Goal: Information Seeking & Learning: Find specific page/section

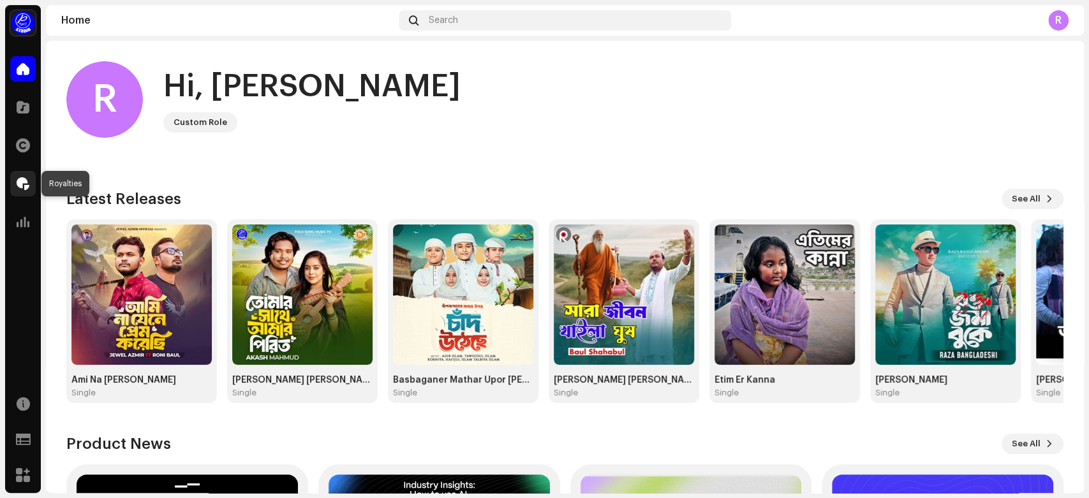
click at [20, 183] on span at bounding box center [23, 184] width 13 height 10
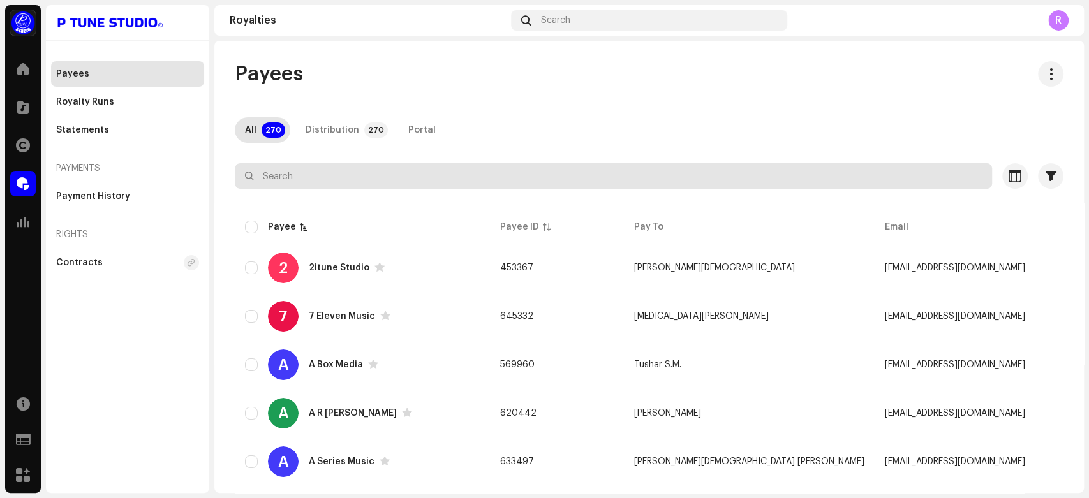
click at [281, 176] on input "text" at bounding box center [613, 176] width 757 height 26
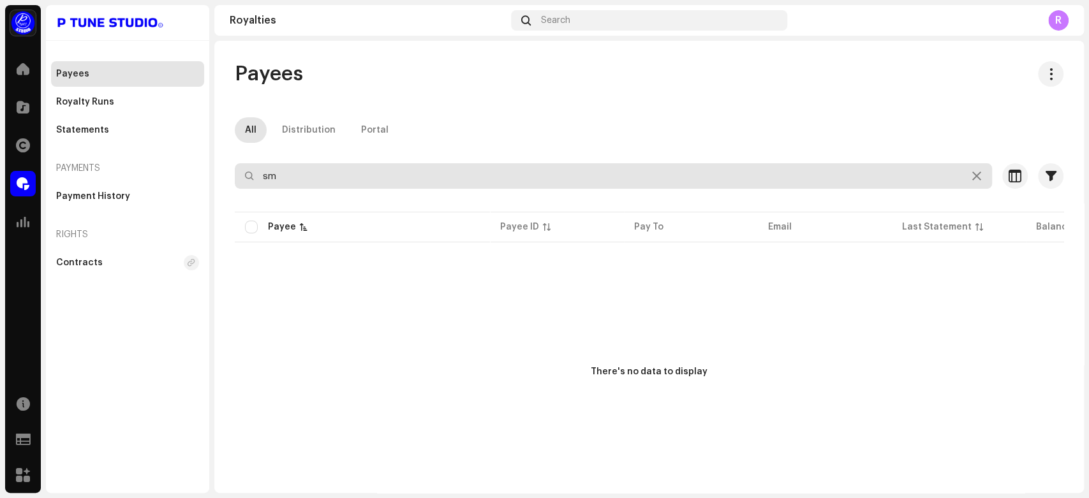
type input "s"
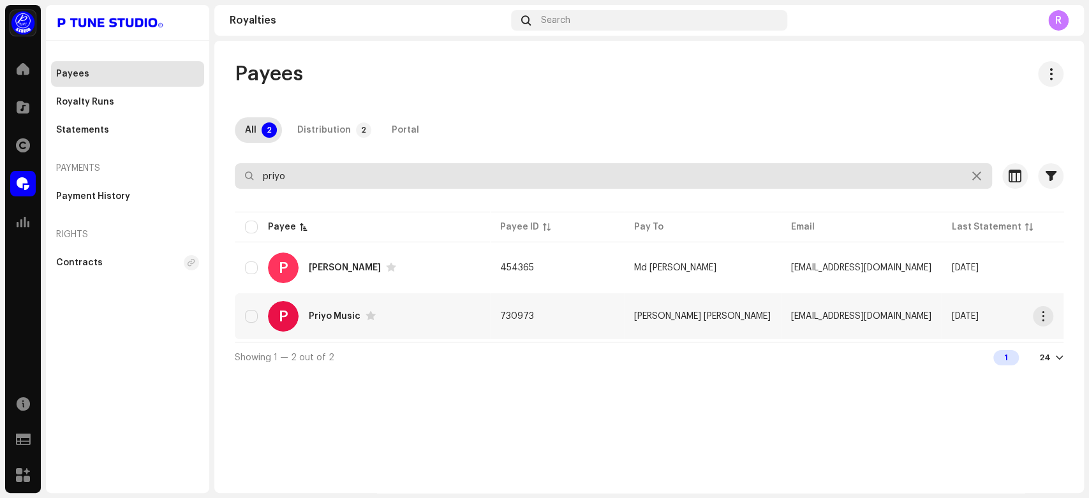
type input "priyo"
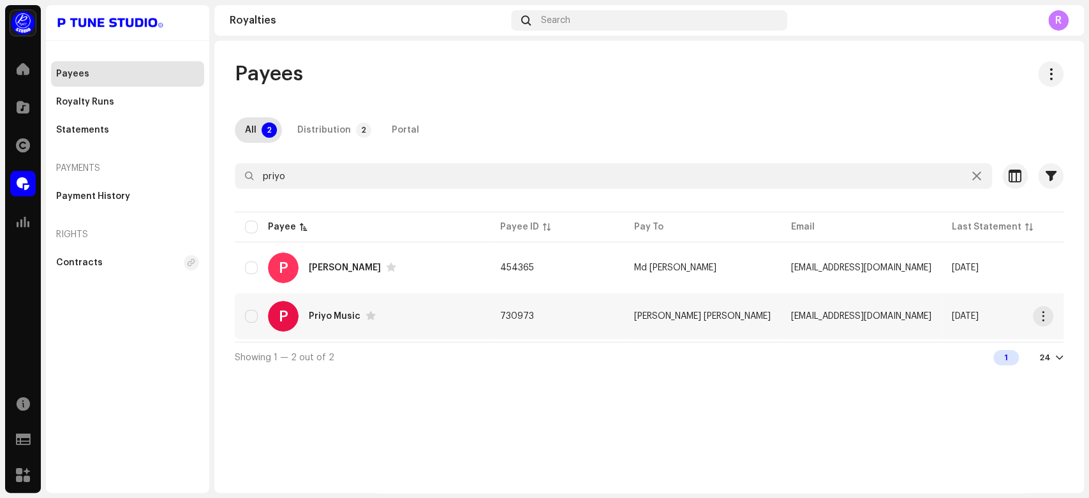
click at [466, 307] on div "P Priyo Music" at bounding box center [362, 316] width 235 height 31
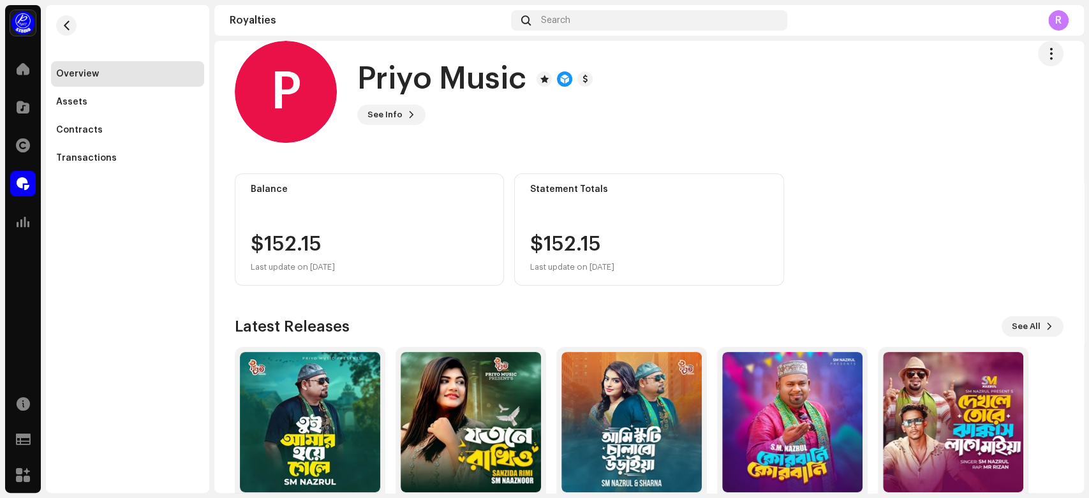
scroll to position [9, 0]
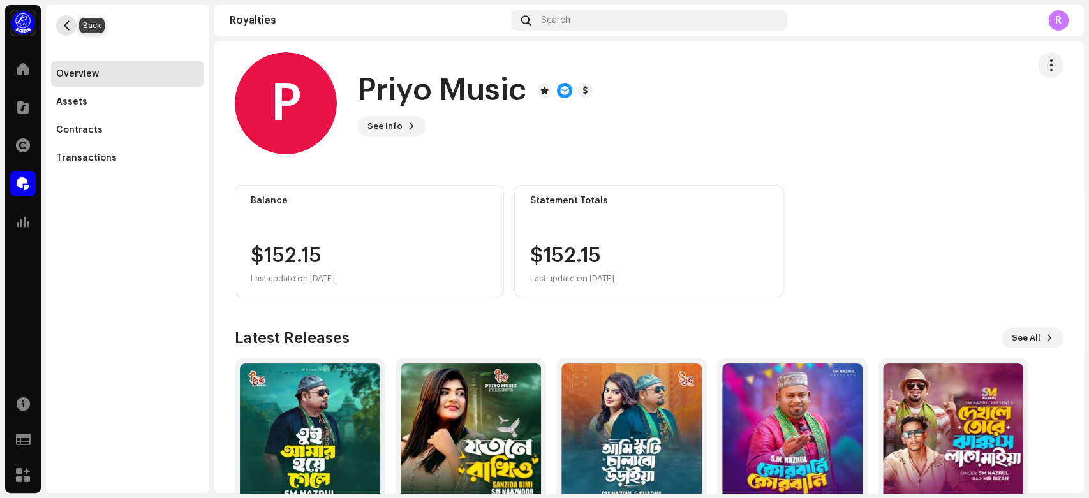
click at [66, 29] on span "button" at bounding box center [67, 25] width 10 height 10
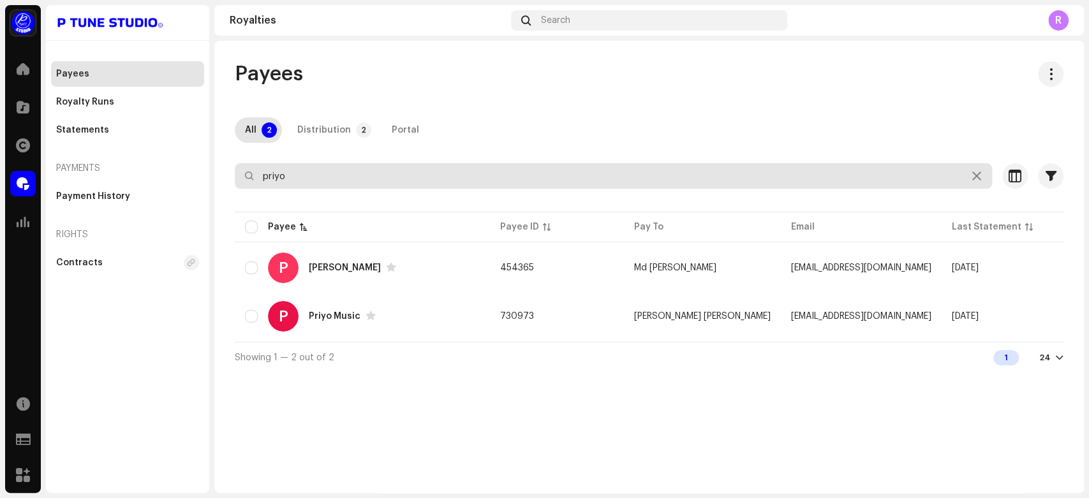
click at [298, 177] on input "priyo" at bounding box center [613, 176] width 757 height 26
type input "p"
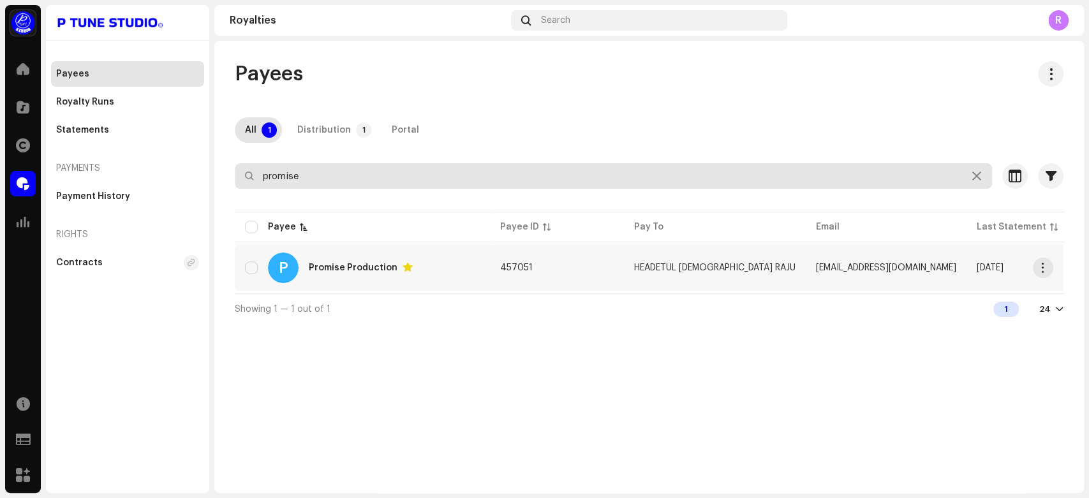
type input "promise"
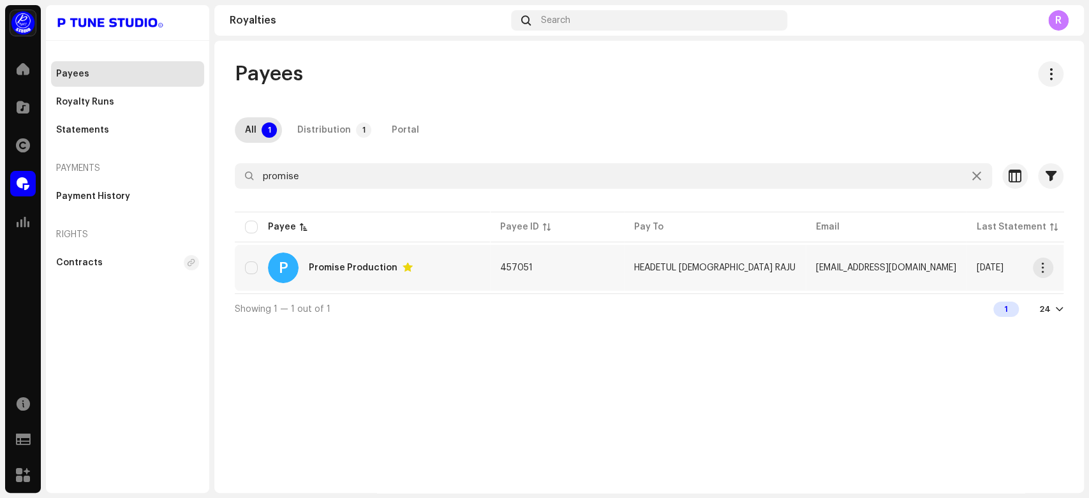
click at [348, 258] on div "P Promise Production" at bounding box center [362, 268] width 235 height 31
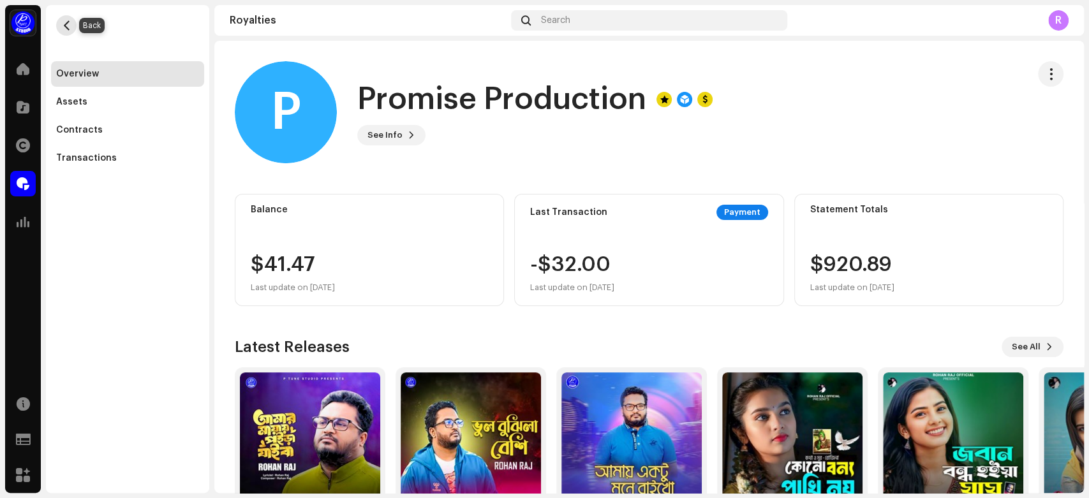
click at [64, 22] on span "button" at bounding box center [67, 25] width 10 height 10
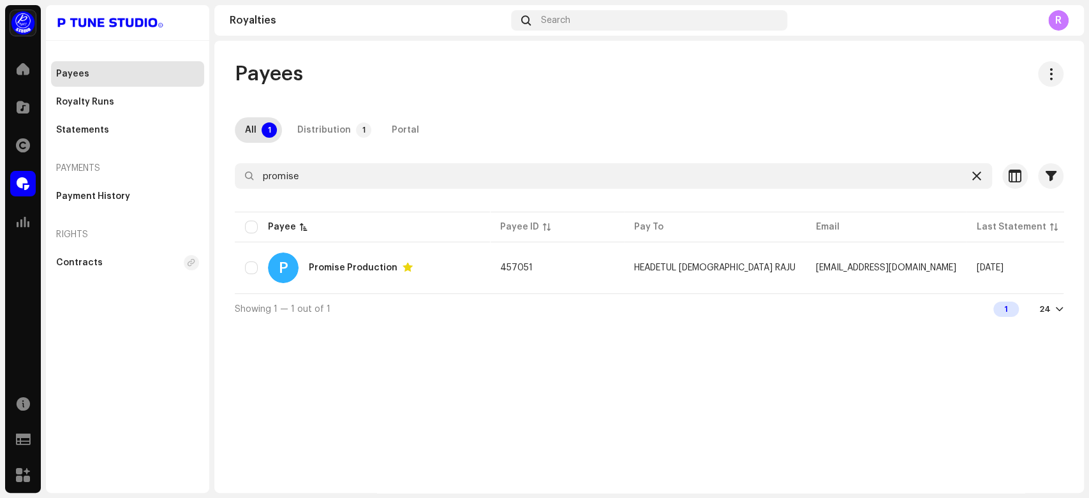
click at [973, 179] on icon at bounding box center [976, 176] width 9 height 10
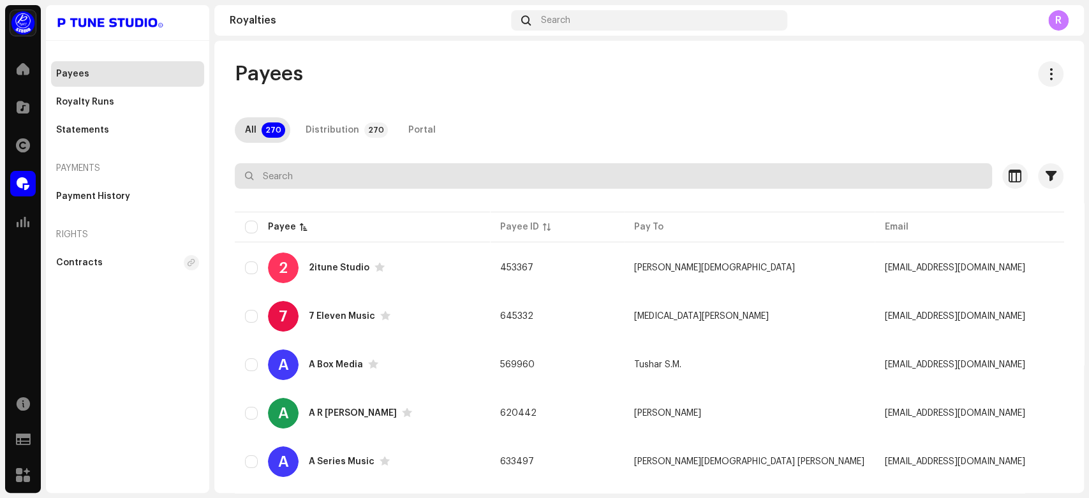
click at [291, 184] on input "text" at bounding box center [613, 176] width 757 height 26
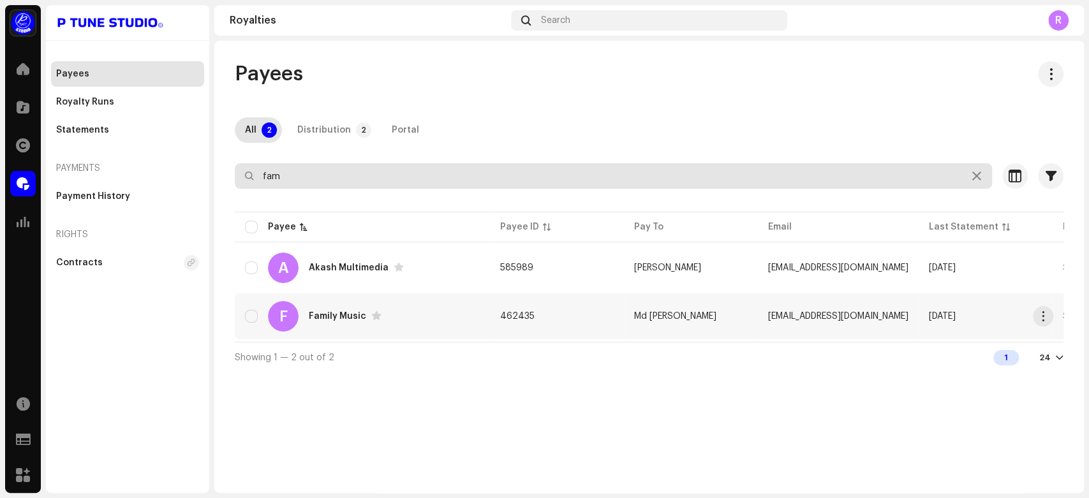
type input "fam"
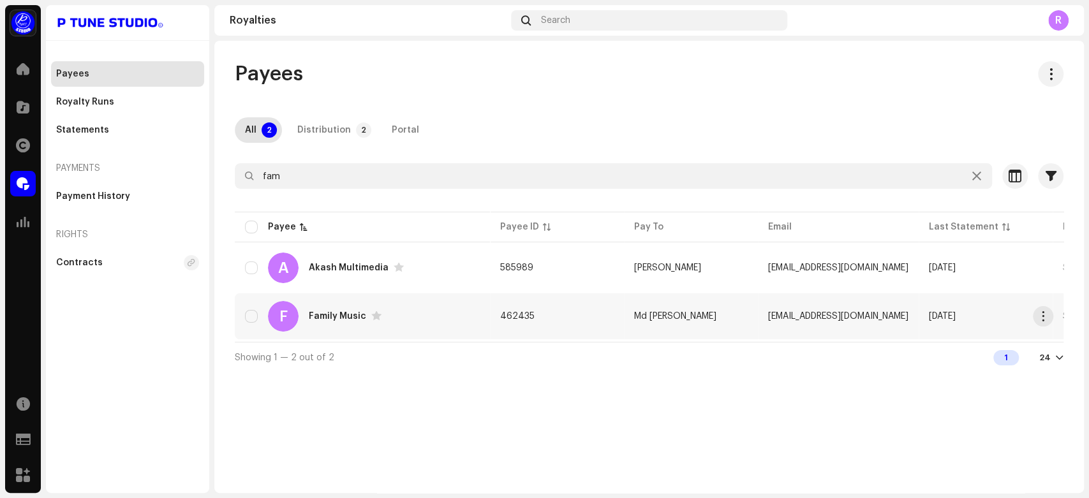
click at [351, 312] on div "Family Music" at bounding box center [337, 316] width 57 height 9
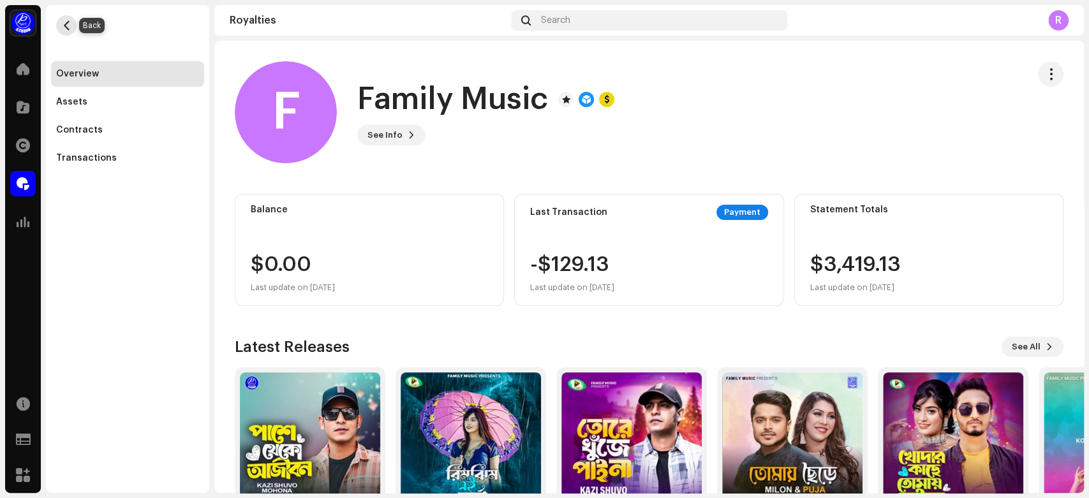
click at [68, 26] on span "button" at bounding box center [67, 25] width 10 height 10
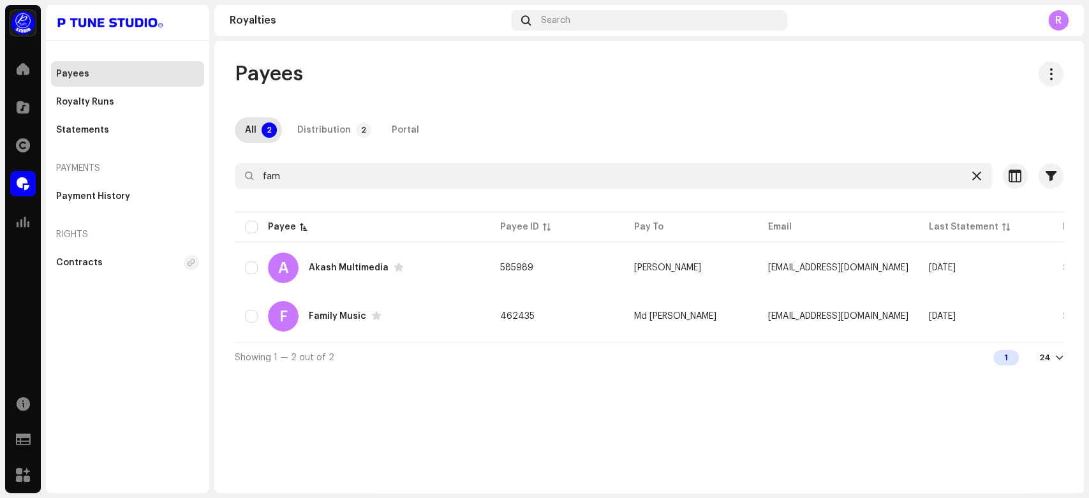
click at [976, 177] on icon at bounding box center [976, 176] width 9 height 10
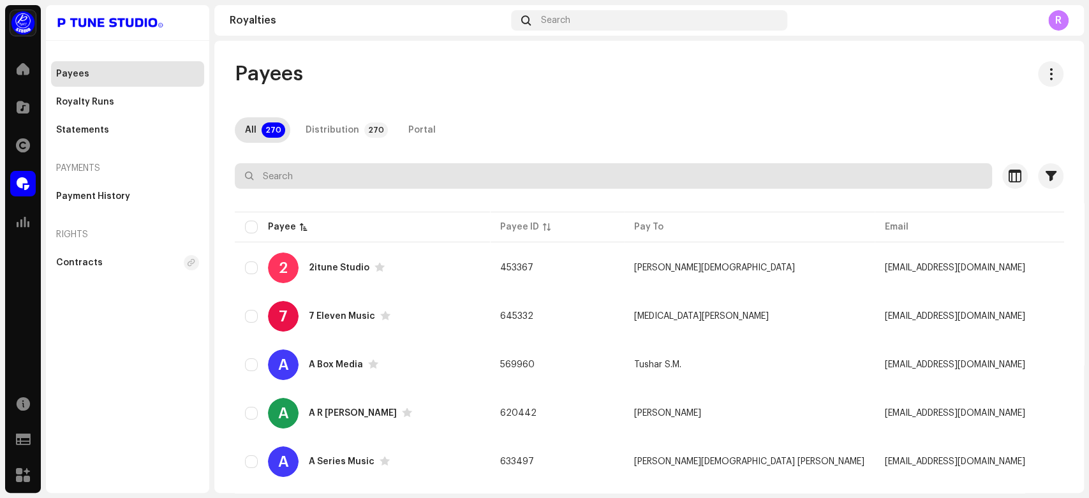
click at [312, 174] on input "text" at bounding box center [613, 176] width 757 height 26
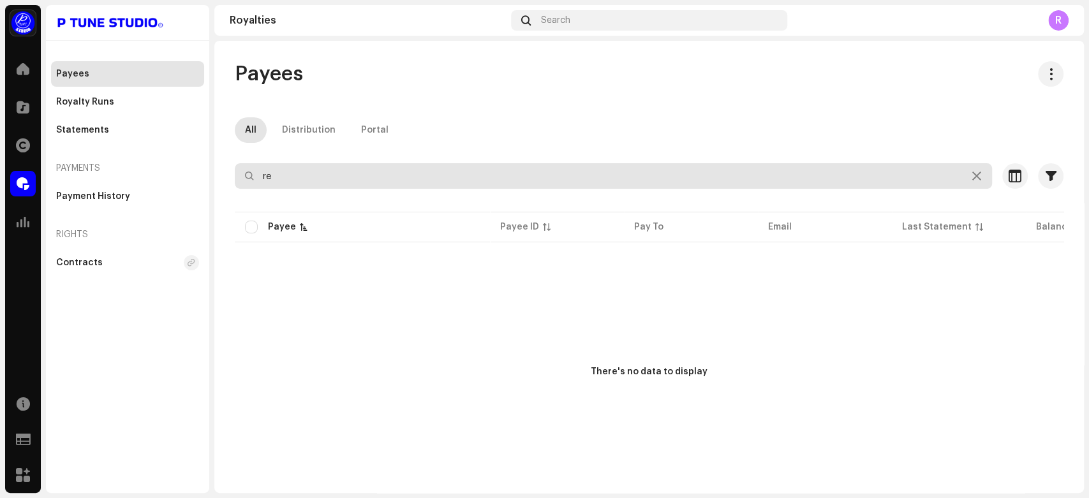
type input "r"
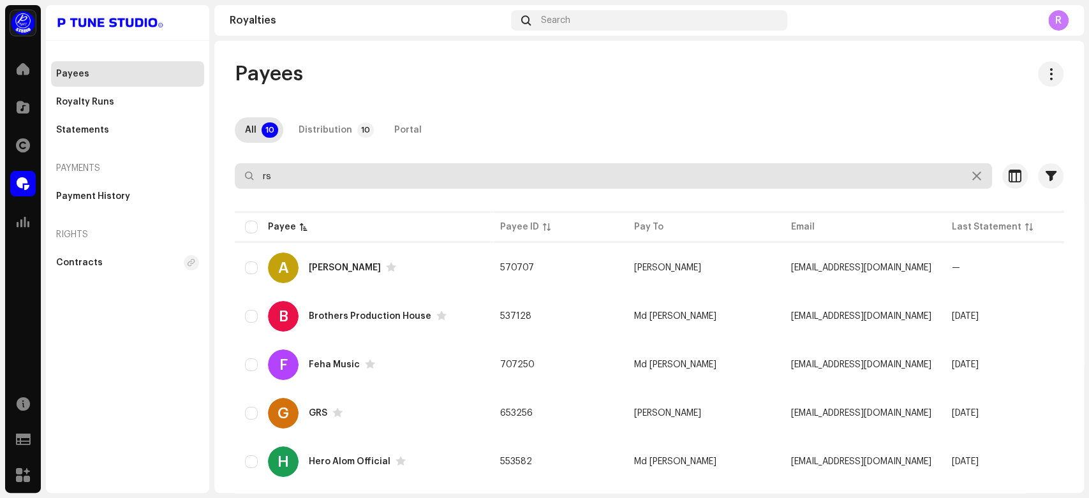
type input "r"
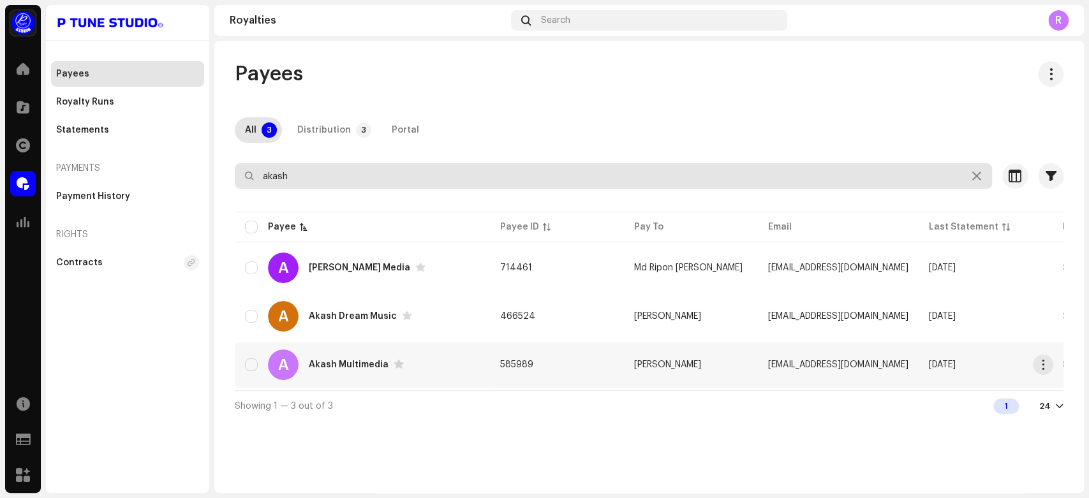
type input "akash"
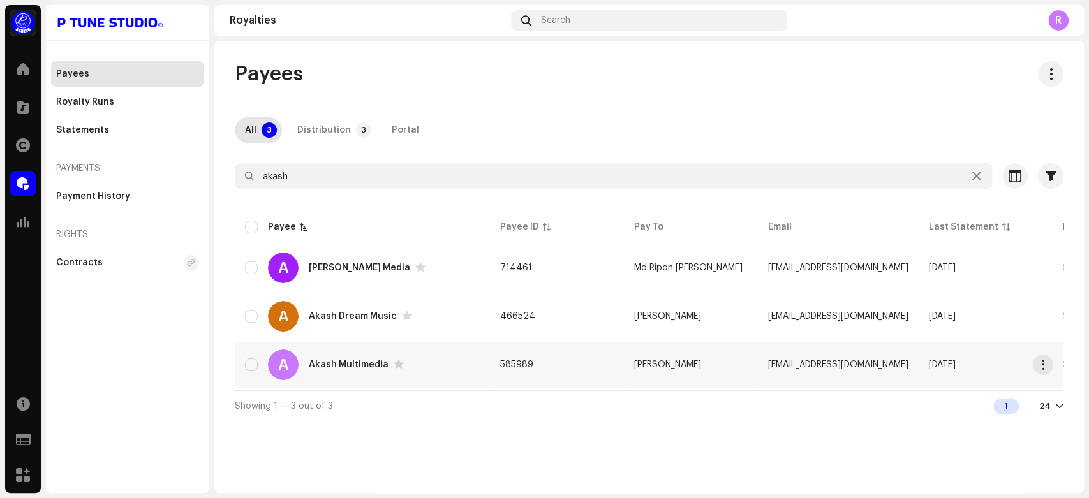
click at [372, 366] on div "Akash Multimedia" at bounding box center [349, 364] width 80 height 9
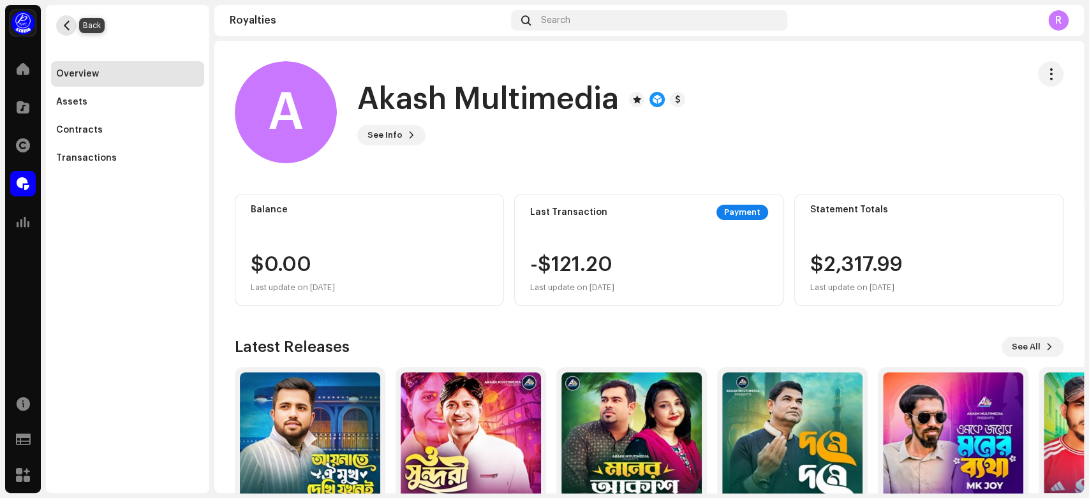
click at [66, 31] on button "button" at bounding box center [66, 25] width 20 height 20
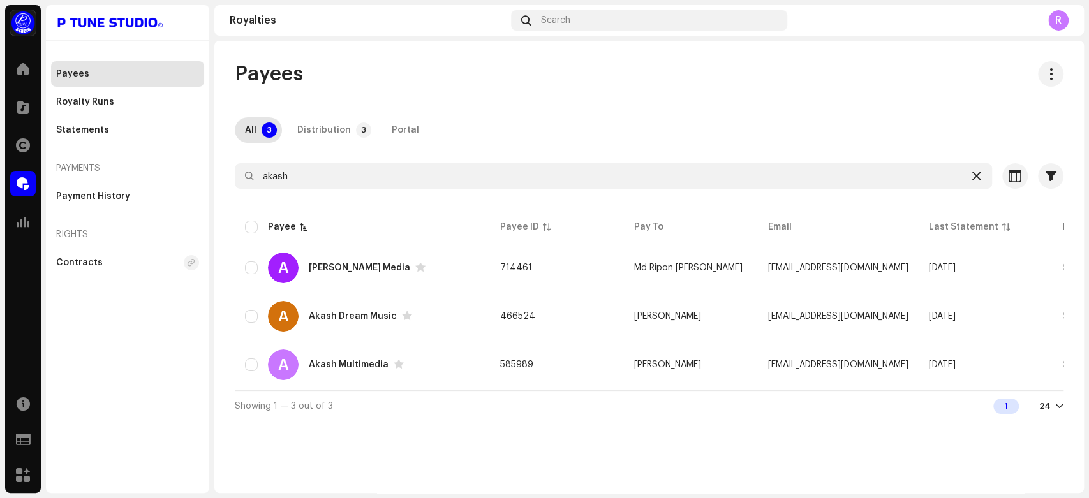
click at [974, 179] on icon at bounding box center [976, 176] width 9 height 10
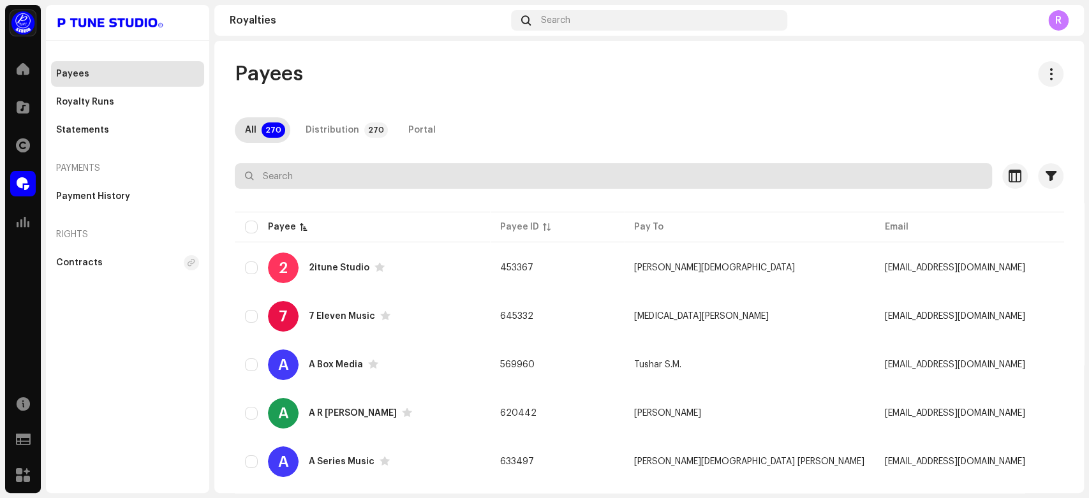
click at [300, 181] on input "text" at bounding box center [613, 176] width 757 height 26
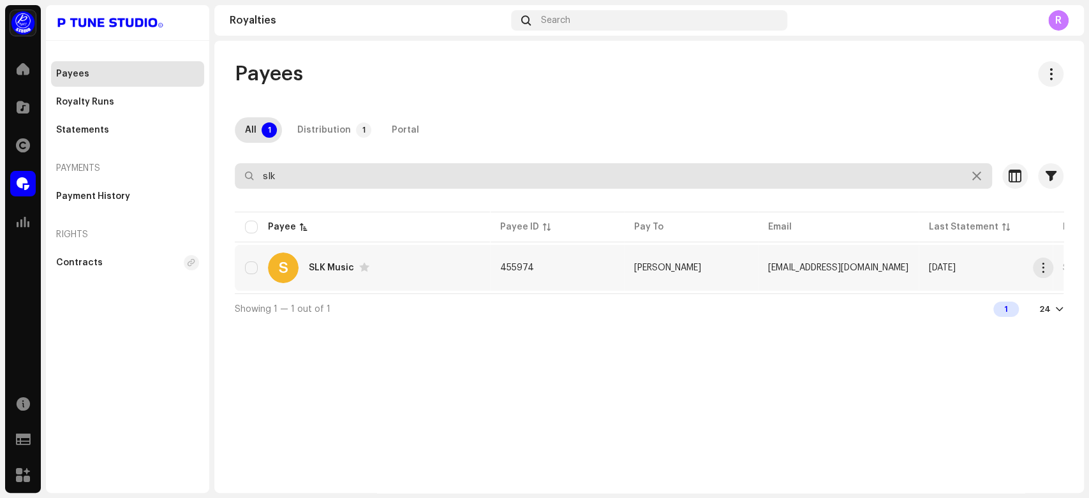
type input "slk"
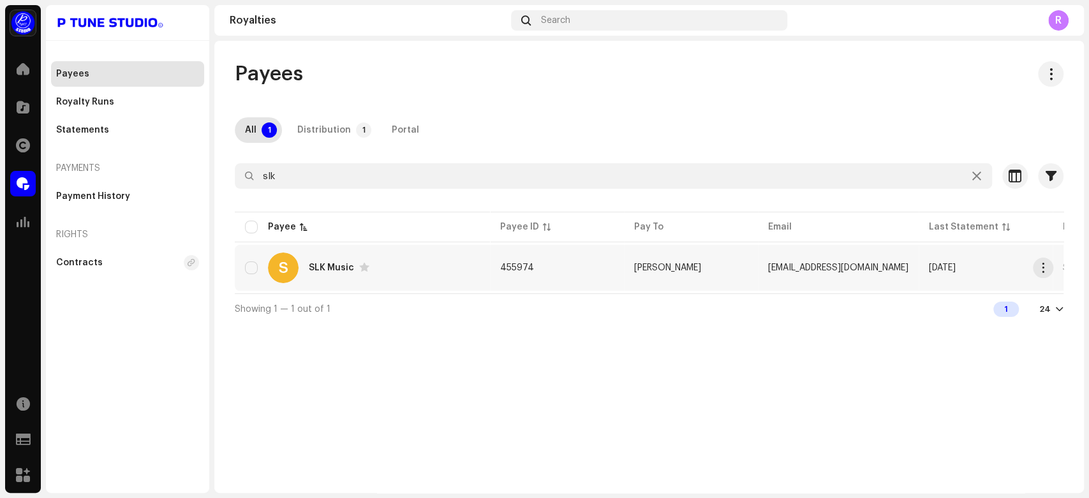
click at [334, 267] on div "SLK Music" at bounding box center [331, 267] width 45 height 9
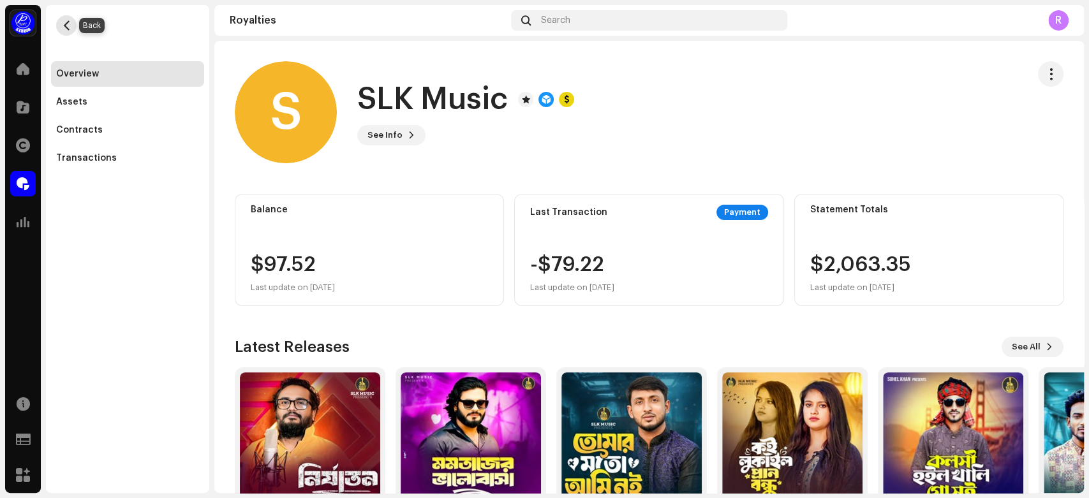
click at [69, 26] on span "button" at bounding box center [67, 25] width 10 height 10
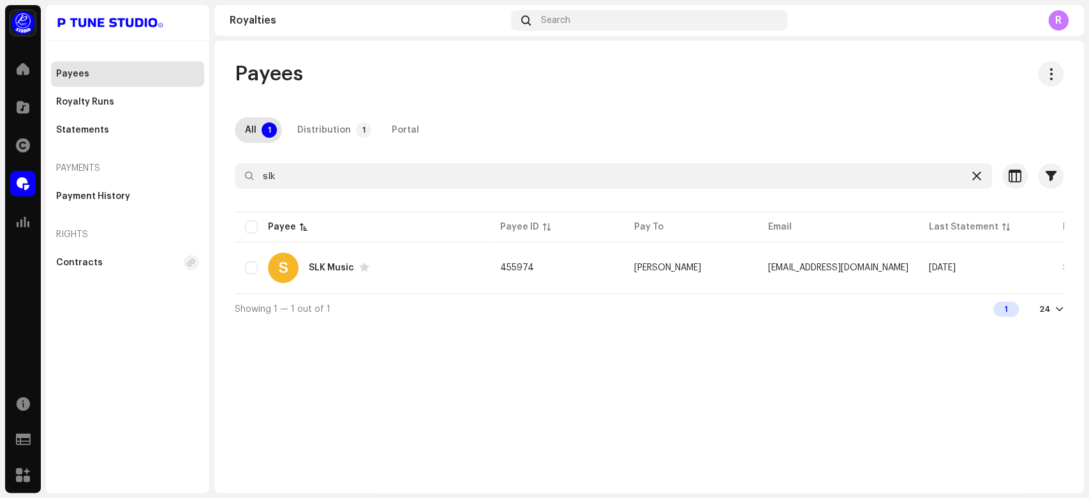
click at [980, 177] on icon at bounding box center [976, 176] width 9 height 10
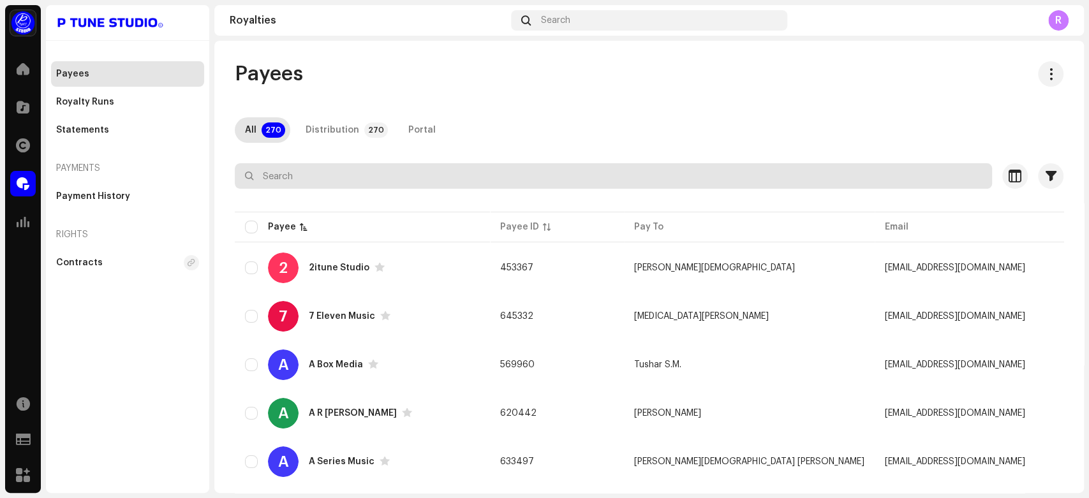
click at [266, 175] on input "text" at bounding box center [613, 176] width 757 height 26
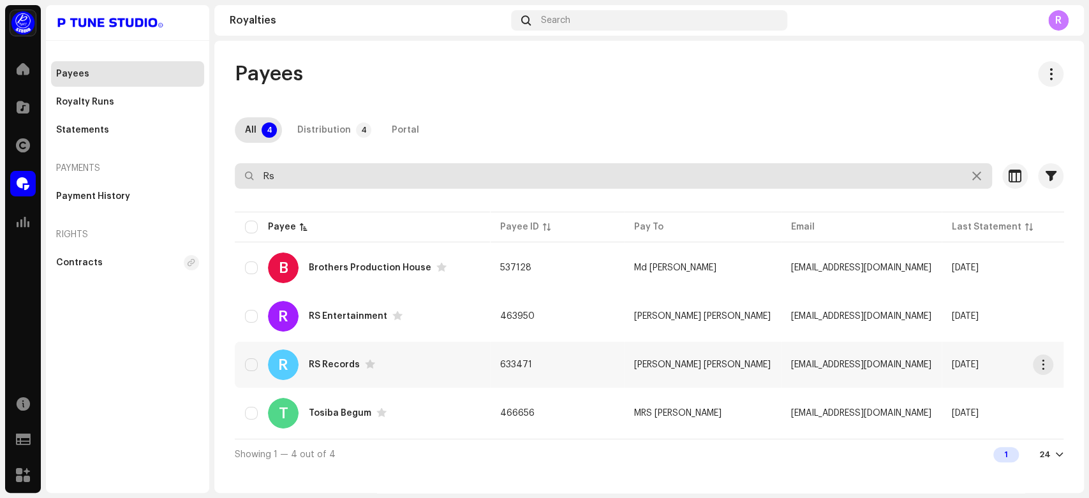
type input "Rs"
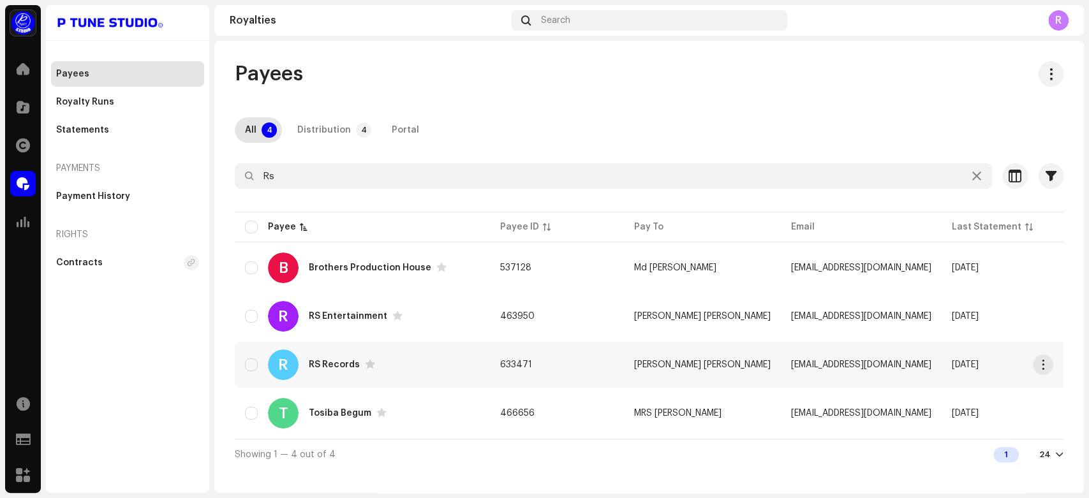
click at [337, 364] on div "RS Records" at bounding box center [334, 364] width 51 height 9
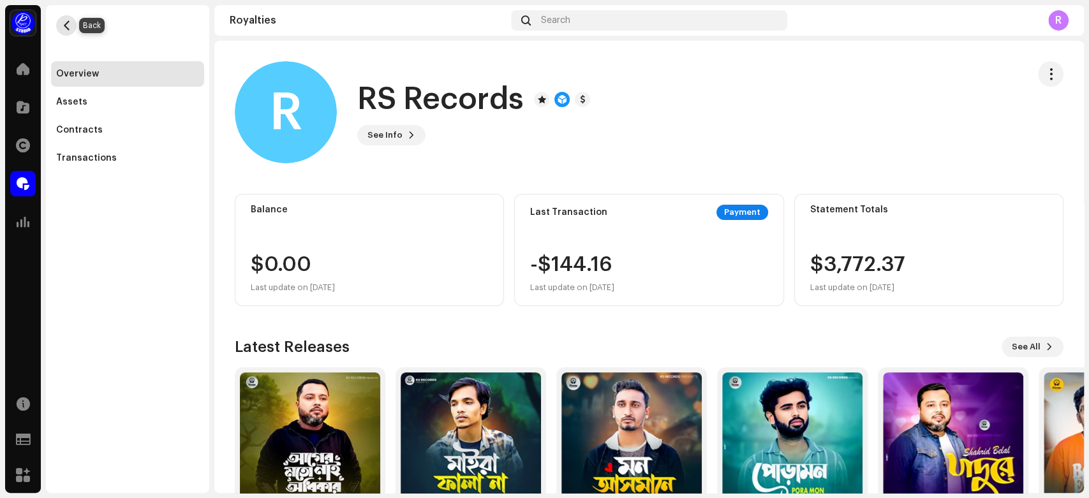
click at [68, 20] on span "button" at bounding box center [67, 25] width 10 height 10
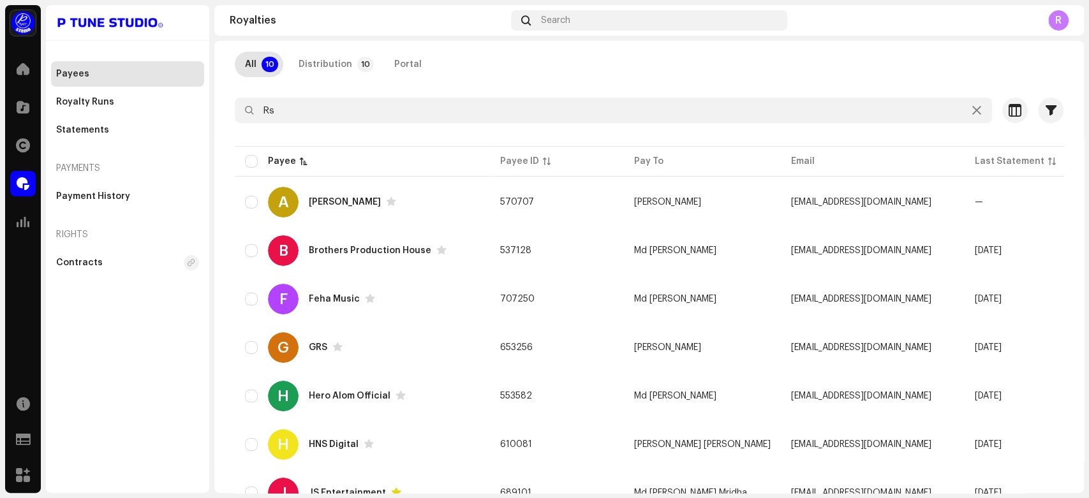
scroll to position [64, 0]
click at [972, 111] on icon at bounding box center [976, 112] width 9 height 10
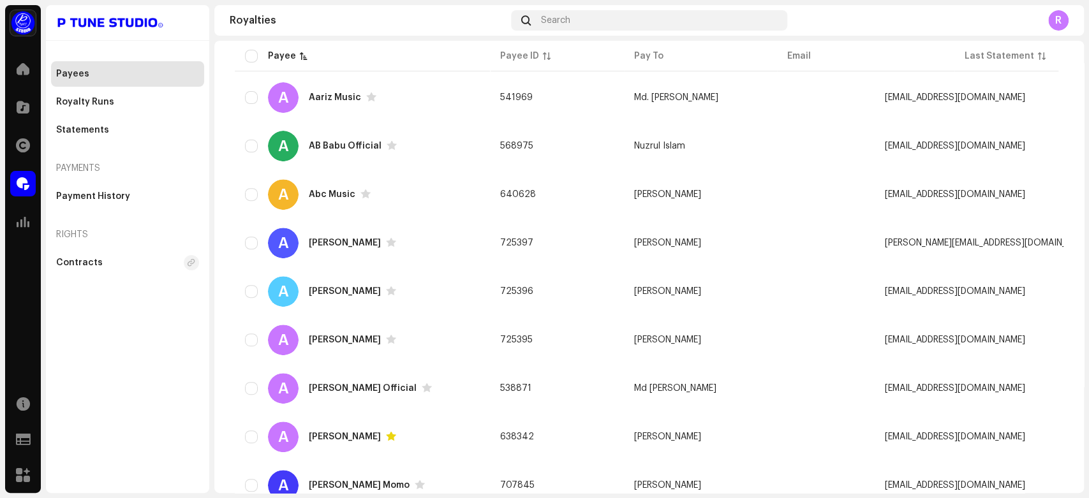
scroll to position [467, 0]
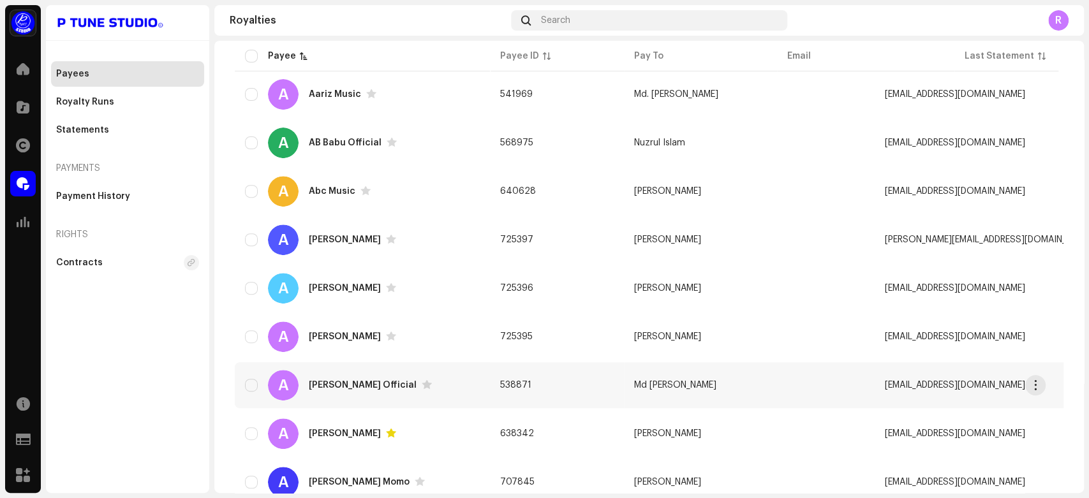
click at [341, 374] on div "A [PERSON_NAME] Official" at bounding box center [362, 385] width 235 height 31
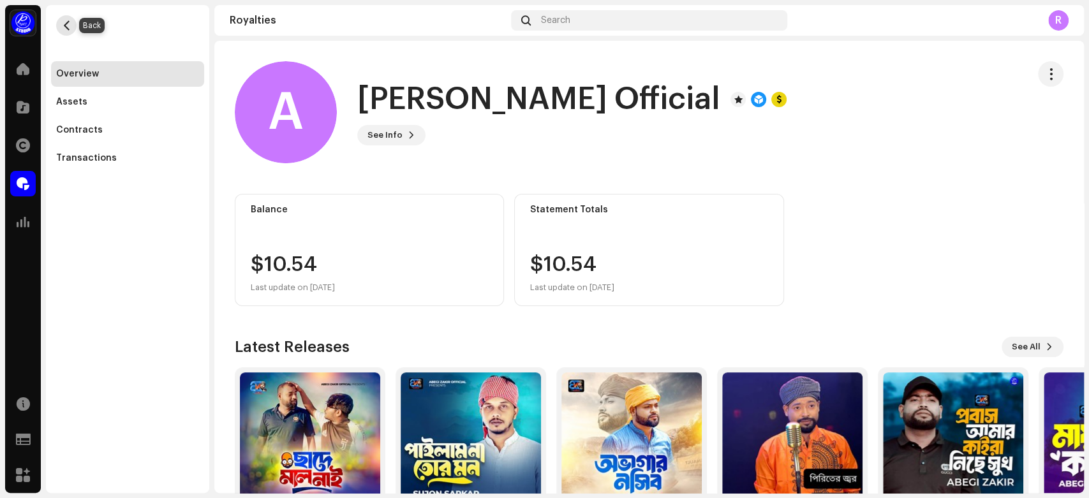
click at [67, 27] on span "button" at bounding box center [67, 25] width 10 height 10
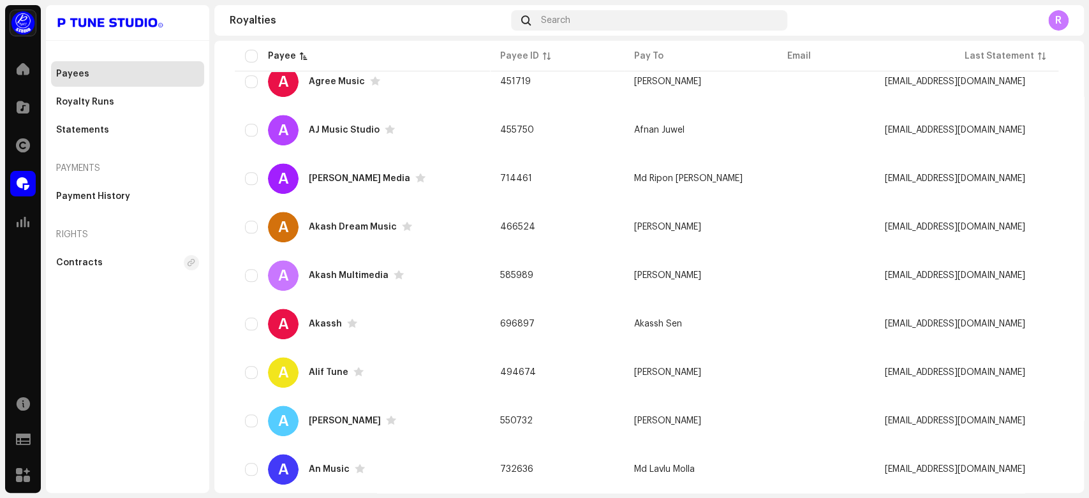
scroll to position [946, 0]
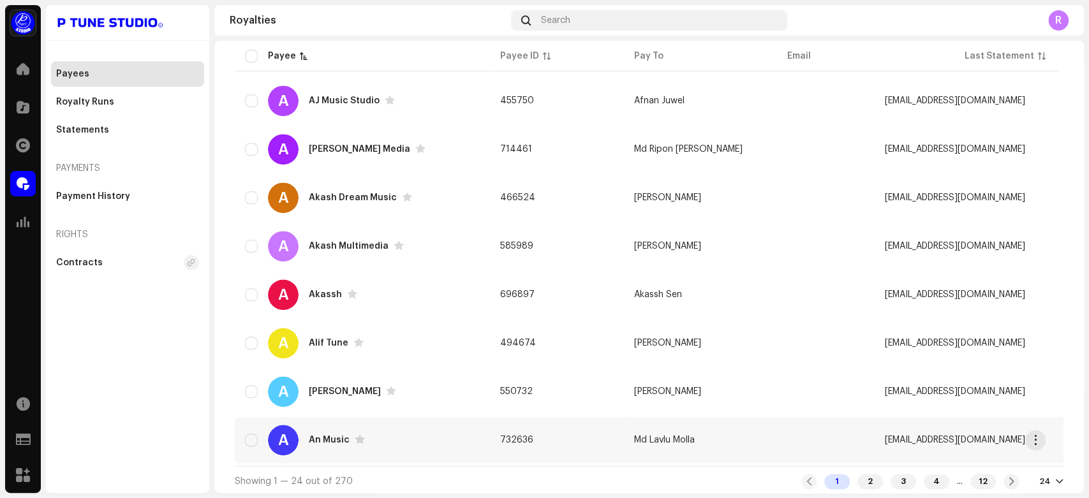
click at [323, 436] on div "An Music" at bounding box center [329, 440] width 41 height 9
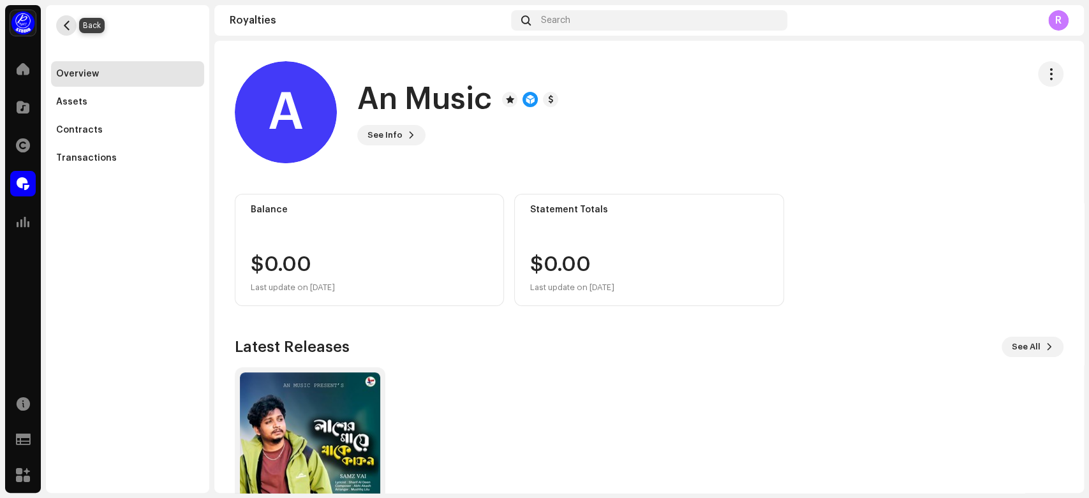
click at [66, 22] on span "button" at bounding box center [67, 25] width 10 height 10
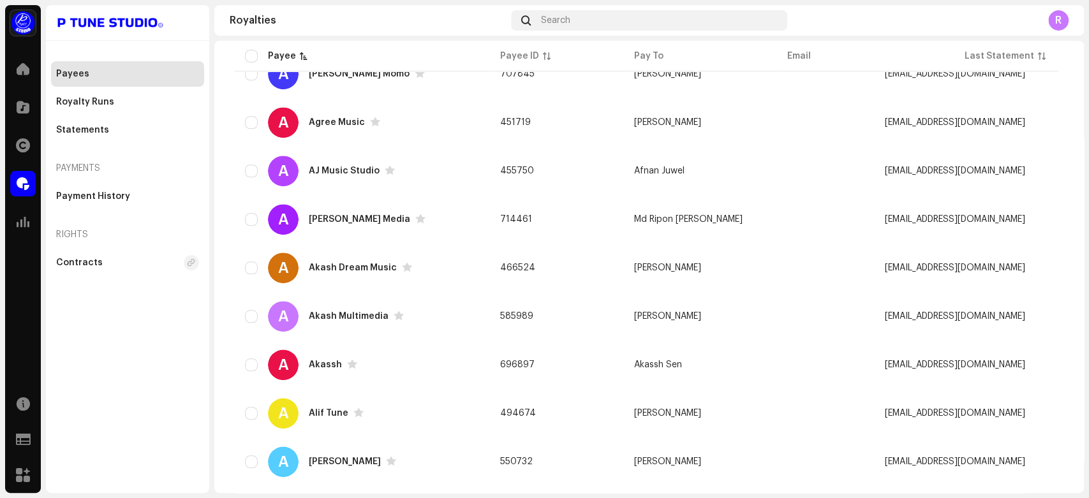
scroll to position [946, 0]
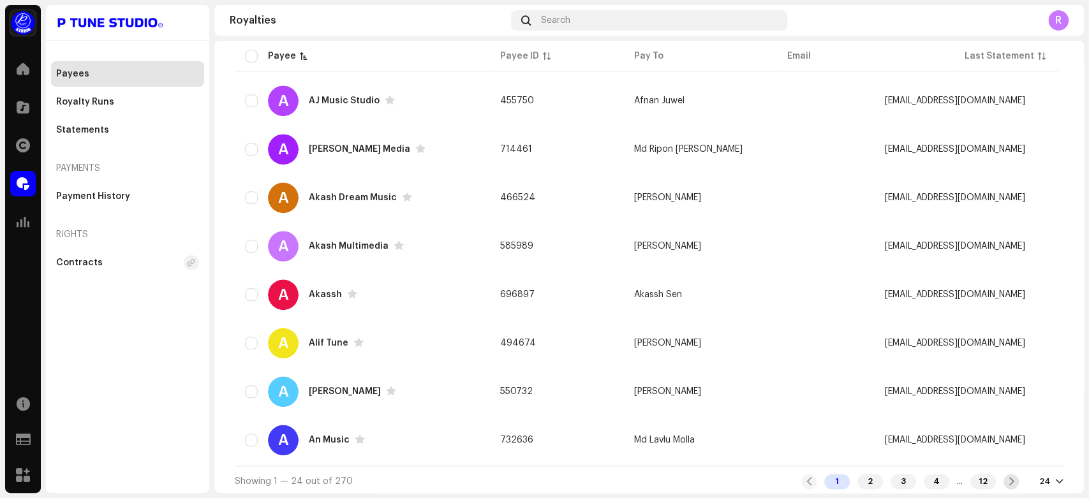
click at [1007, 480] on span at bounding box center [1011, 481] width 8 height 10
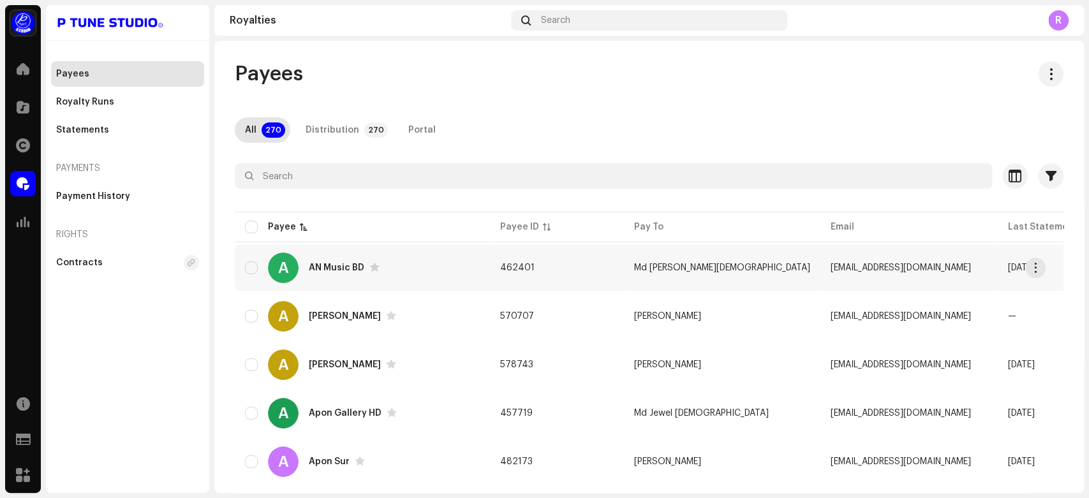
click at [339, 265] on div "AN Music BD" at bounding box center [336, 267] width 55 height 9
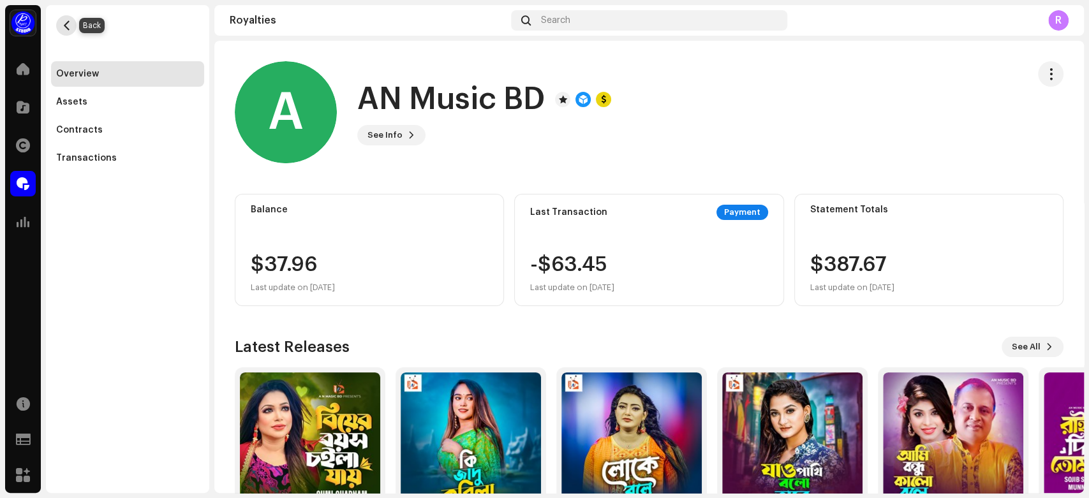
click at [62, 26] on span "button" at bounding box center [67, 25] width 10 height 10
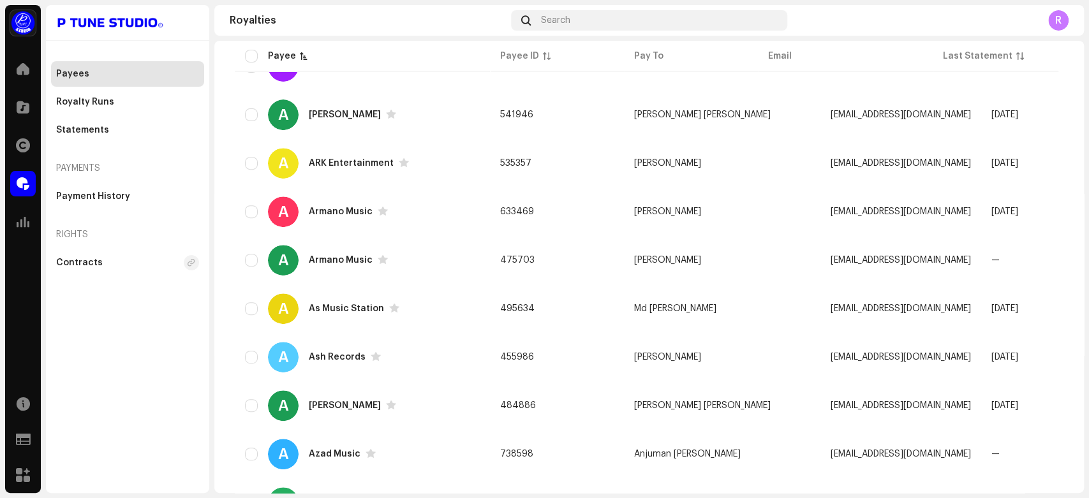
scroll to position [501, 0]
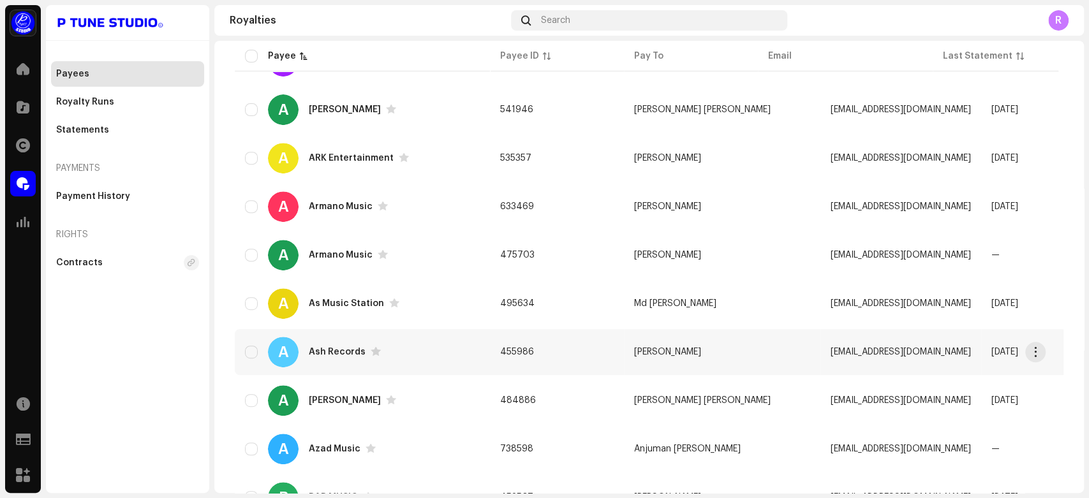
click at [334, 348] on div "Ash Records" at bounding box center [337, 352] width 57 height 9
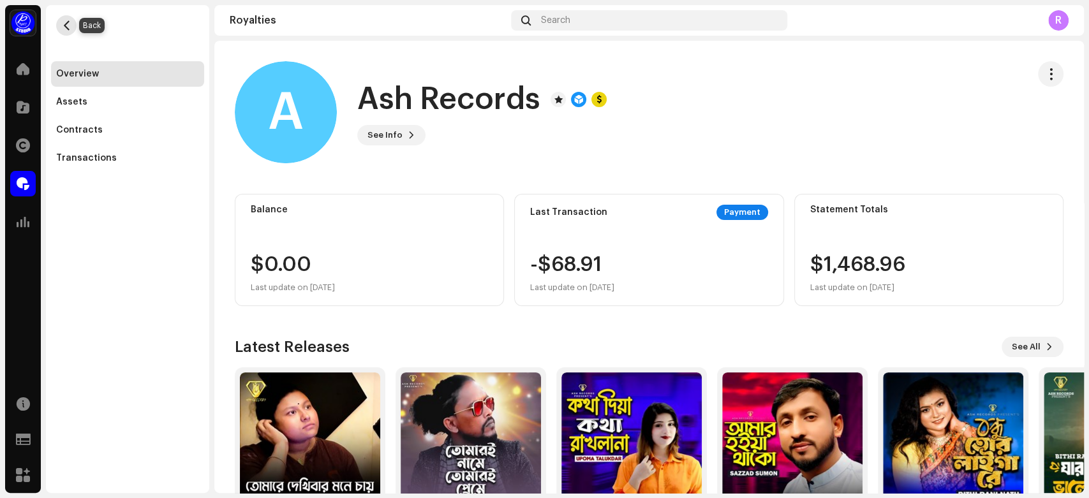
click at [68, 24] on span "button" at bounding box center [67, 25] width 10 height 10
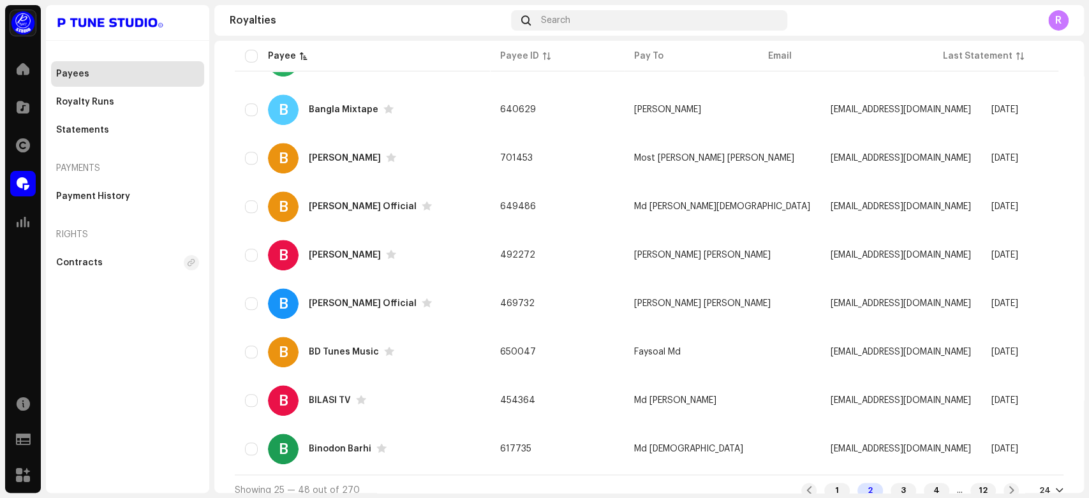
scroll to position [946, 0]
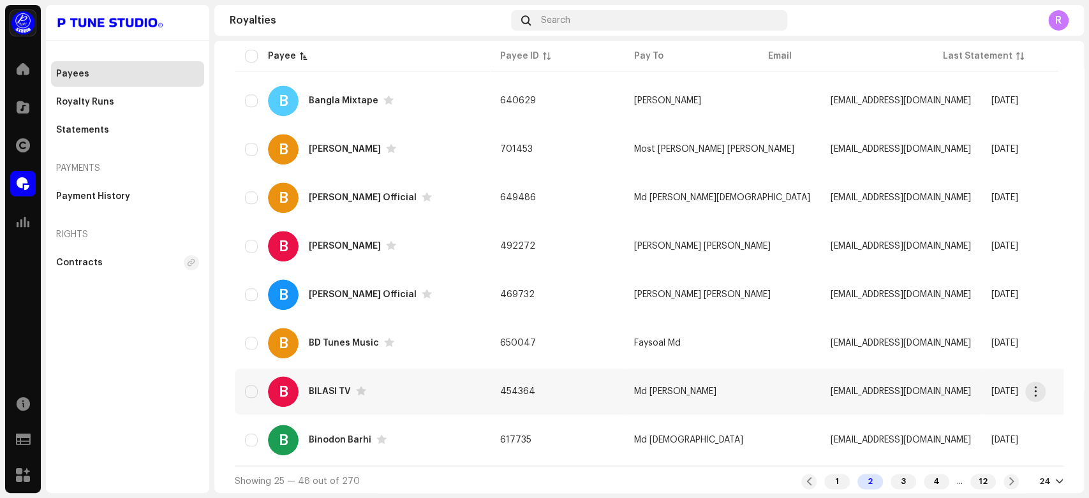
click at [320, 387] on div "BILASI TV" at bounding box center [330, 391] width 42 height 9
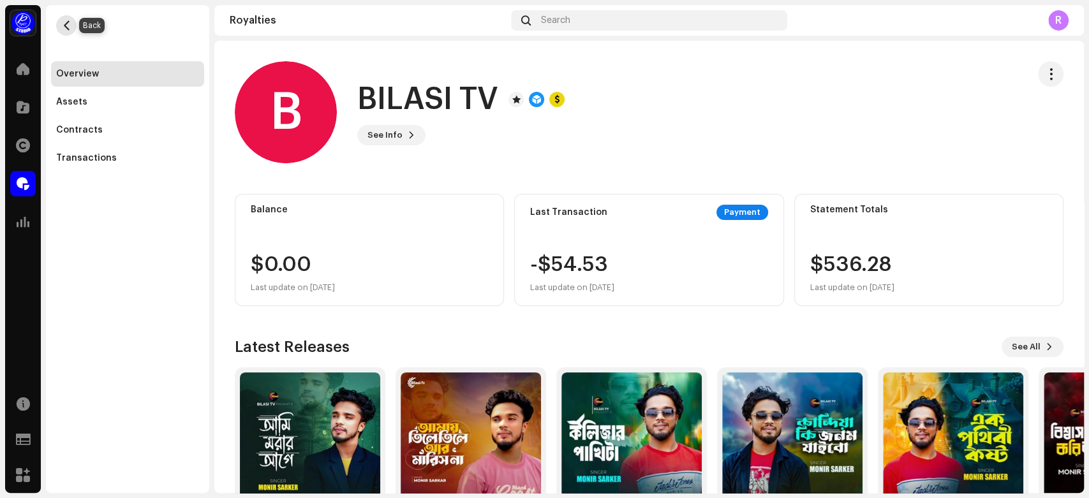
click at [64, 27] on span "button" at bounding box center [67, 25] width 10 height 10
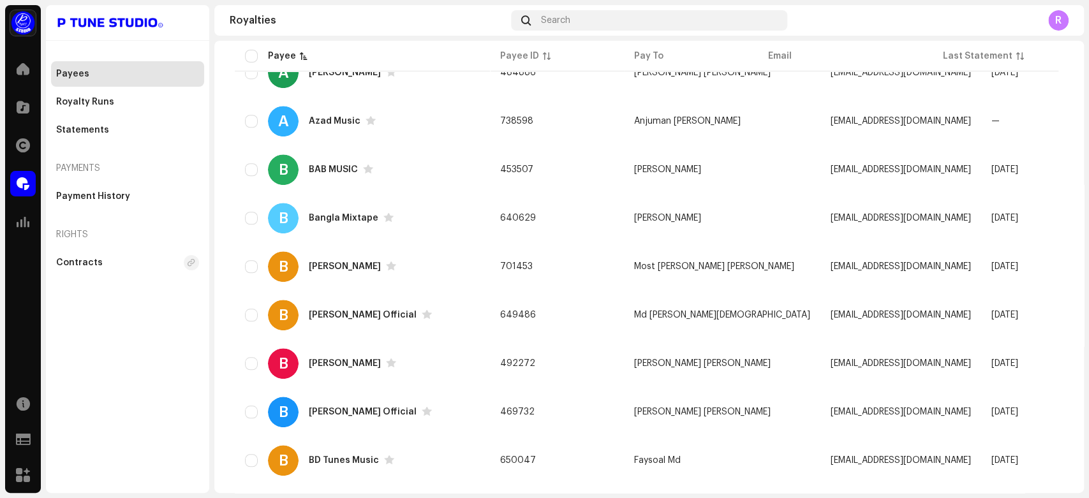
scroll to position [946, 0]
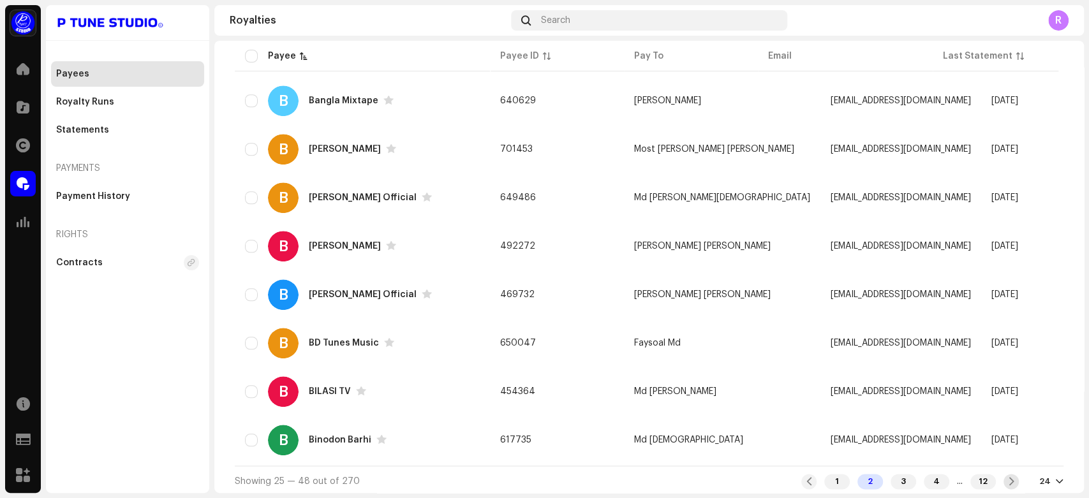
click at [1007, 478] on span at bounding box center [1011, 481] width 8 height 10
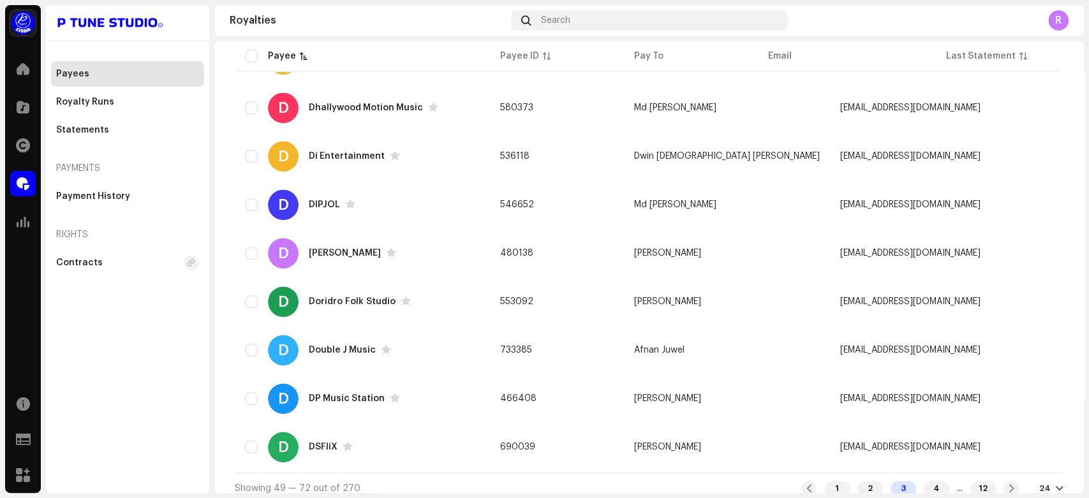
scroll to position [946, 0]
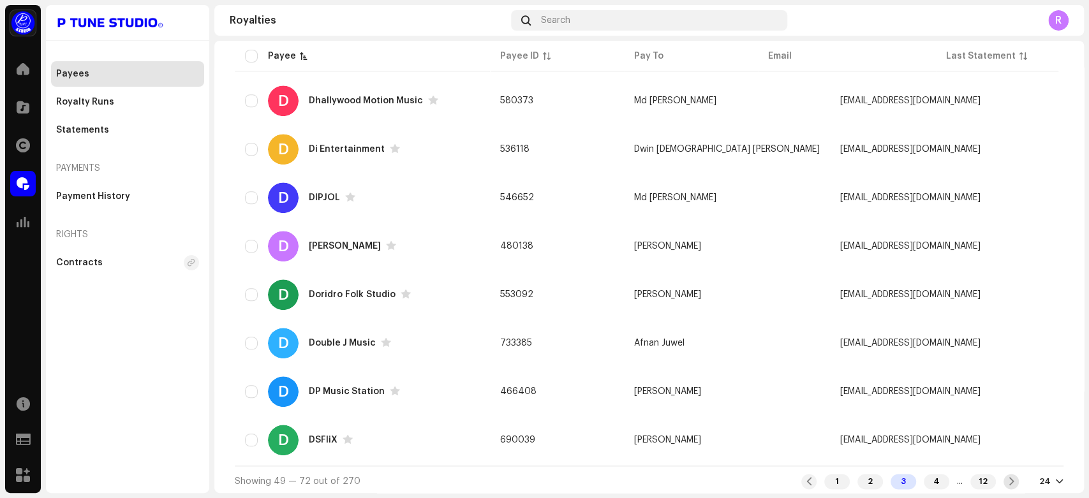
click at [1003, 478] on div at bounding box center [1010, 481] width 15 height 15
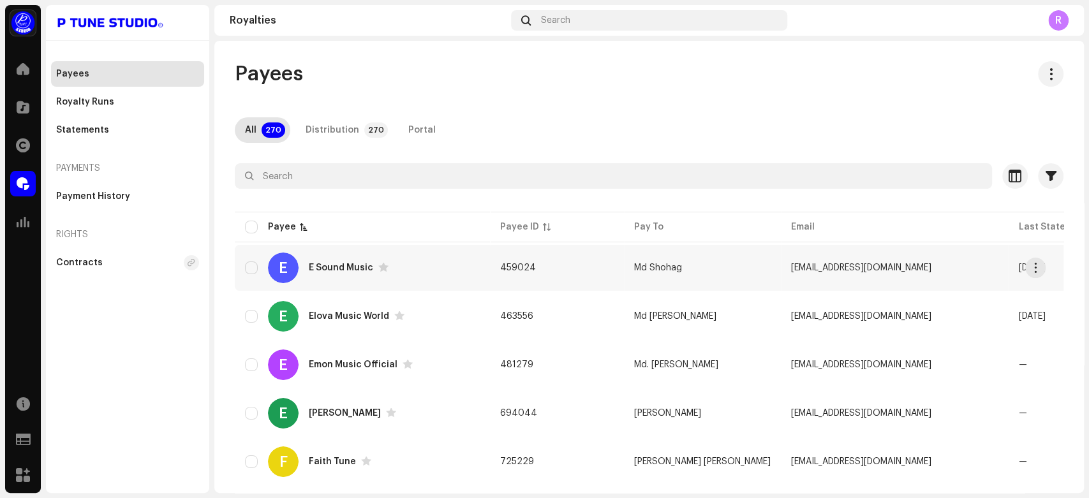
click at [347, 271] on div "E Sound Music" at bounding box center [341, 267] width 64 height 9
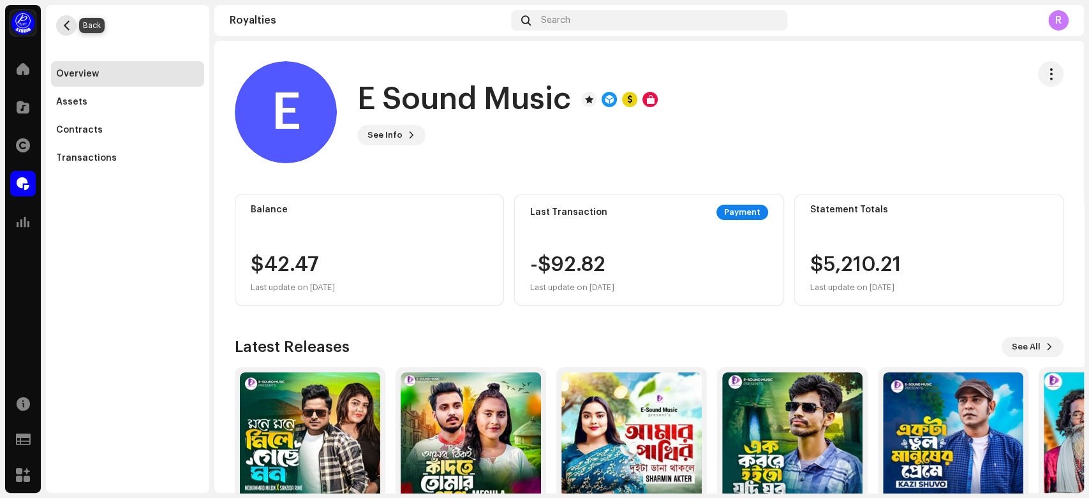
click at [66, 24] on span "button" at bounding box center [67, 25] width 10 height 10
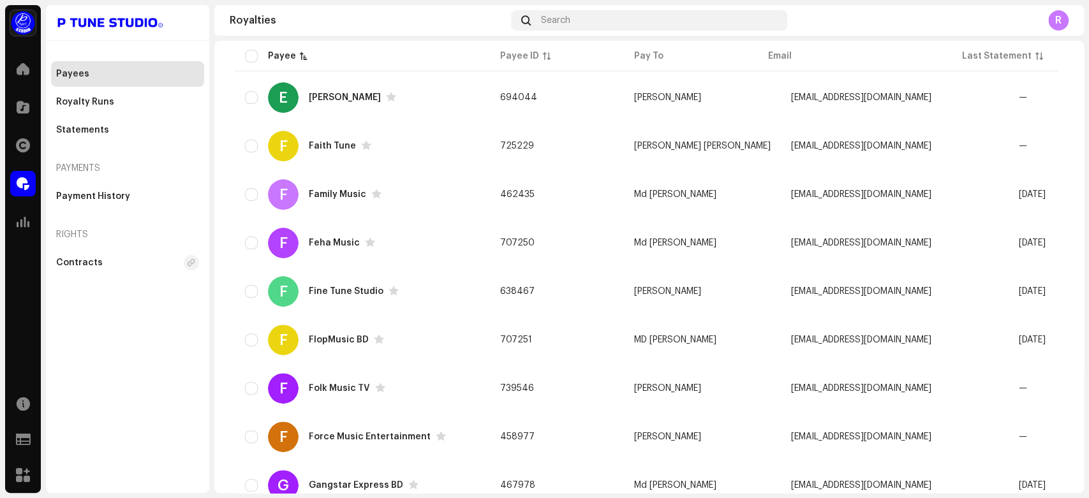
scroll to position [344, 0]
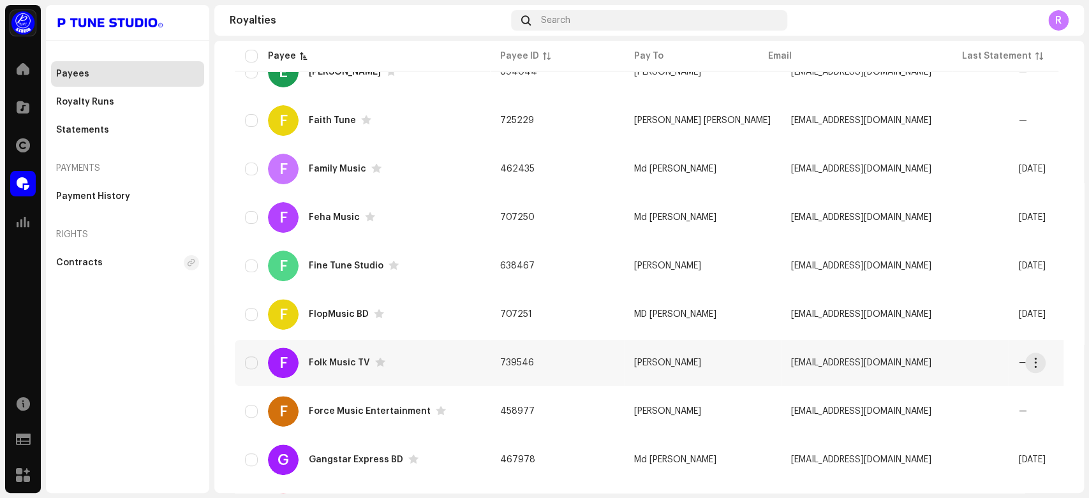
click at [345, 359] on div "Folk Music TV" at bounding box center [339, 362] width 61 height 9
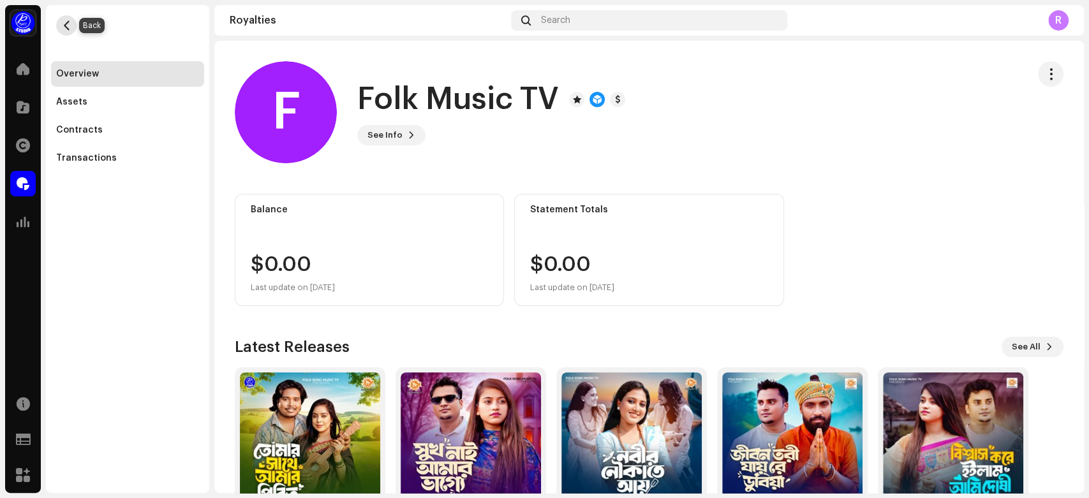
click at [59, 20] on button "button" at bounding box center [66, 25] width 20 height 20
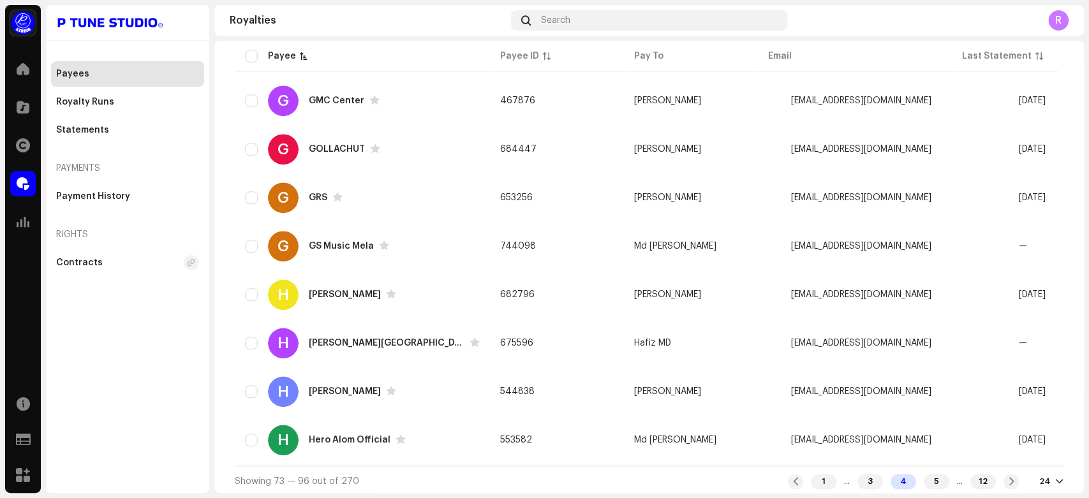
scroll to position [946, 0]
click at [1007, 479] on span at bounding box center [1011, 481] width 8 height 10
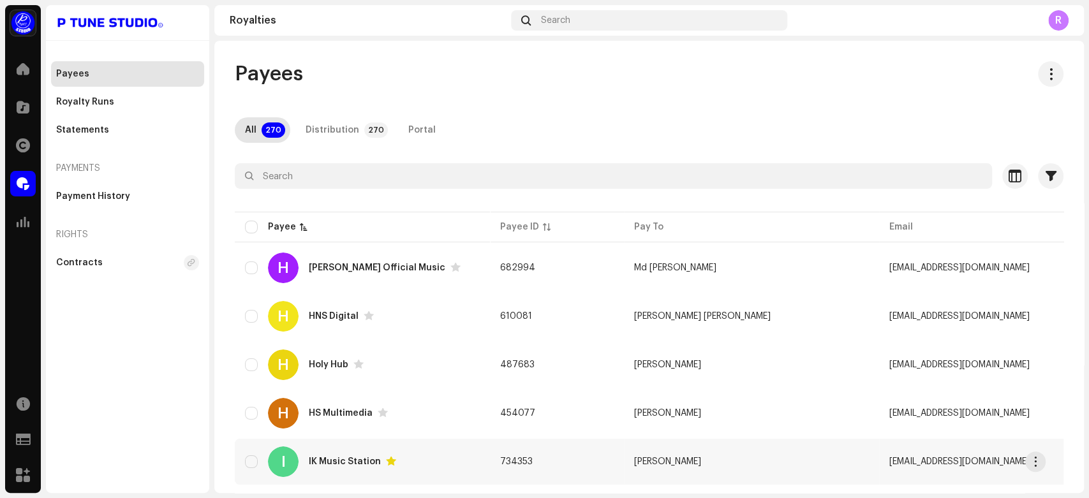
click at [336, 462] on div "IK Music Station" at bounding box center [345, 461] width 72 height 9
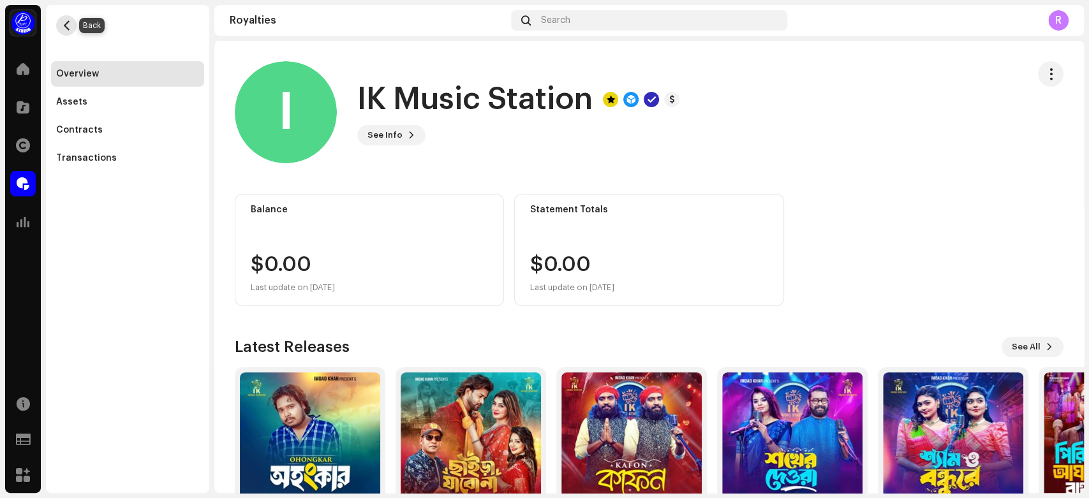
click at [62, 29] on span "button" at bounding box center [67, 25] width 10 height 10
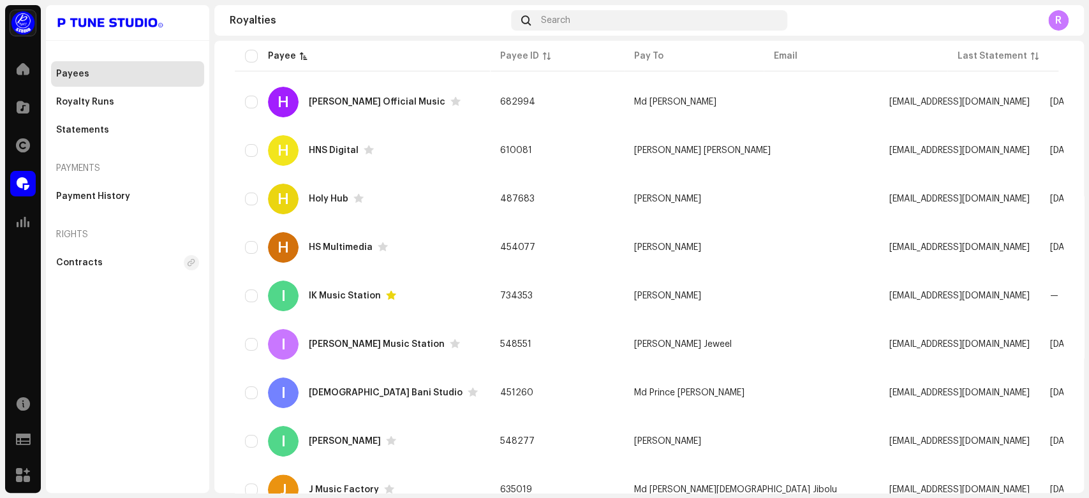
scroll to position [179, 0]
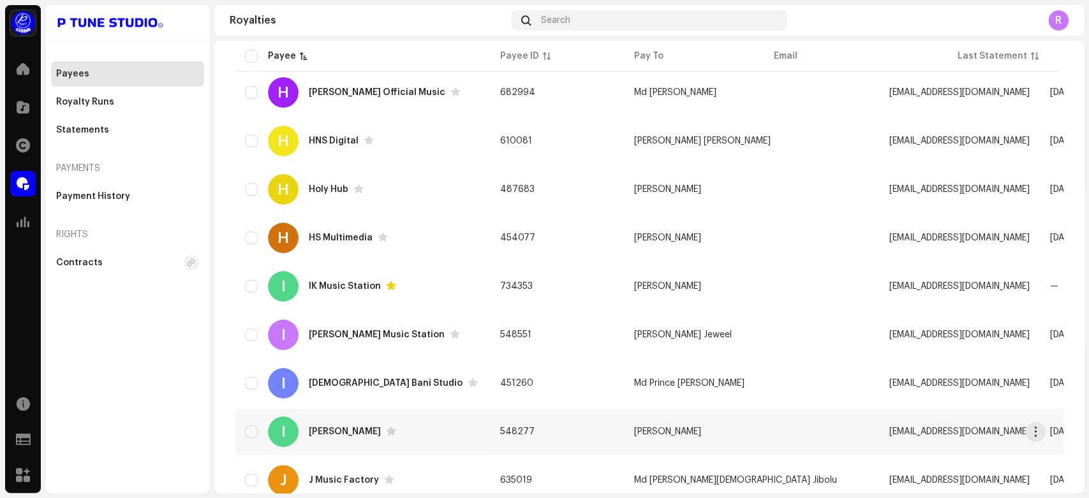
click at [337, 427] on div "[PERSON_NAME]" at bounding box center [352, 432] width 87 height 10
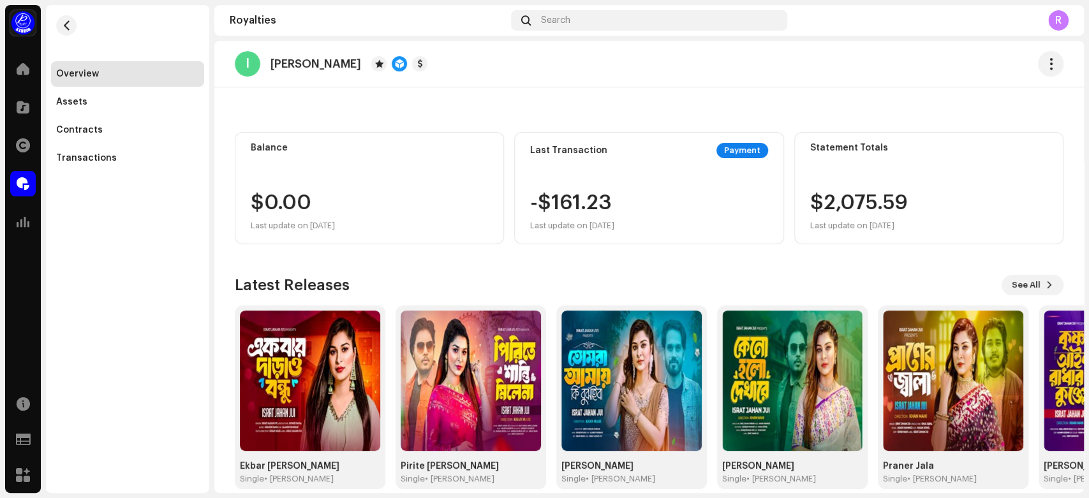
scroll to position [78, 0]
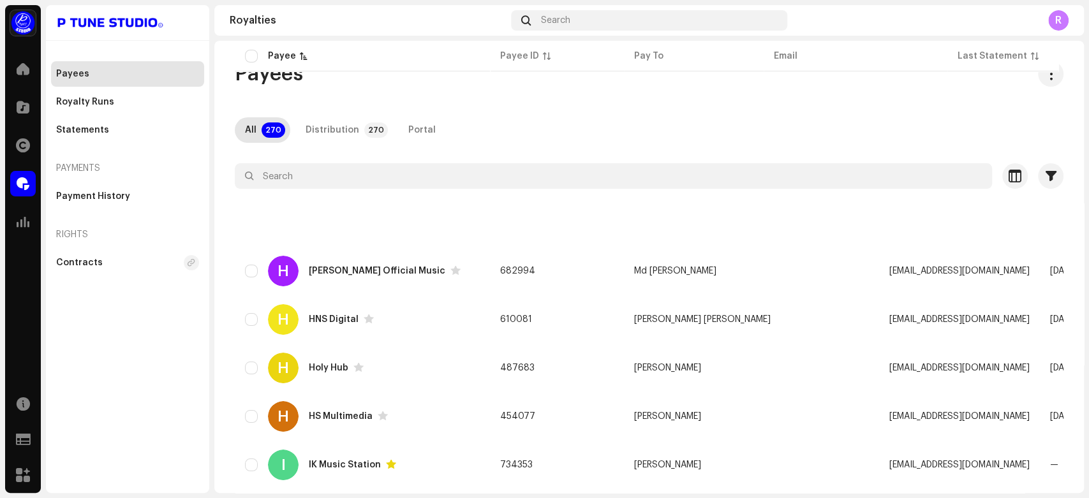
scroll to position [946, 0]
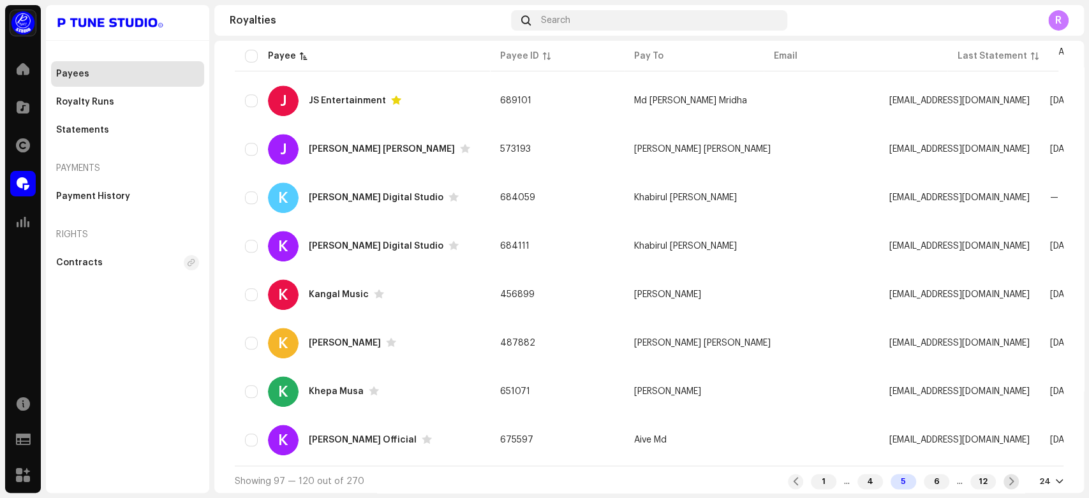
click at [1008, 478] on span at bounding box center [1011, 481] width 8 height 10
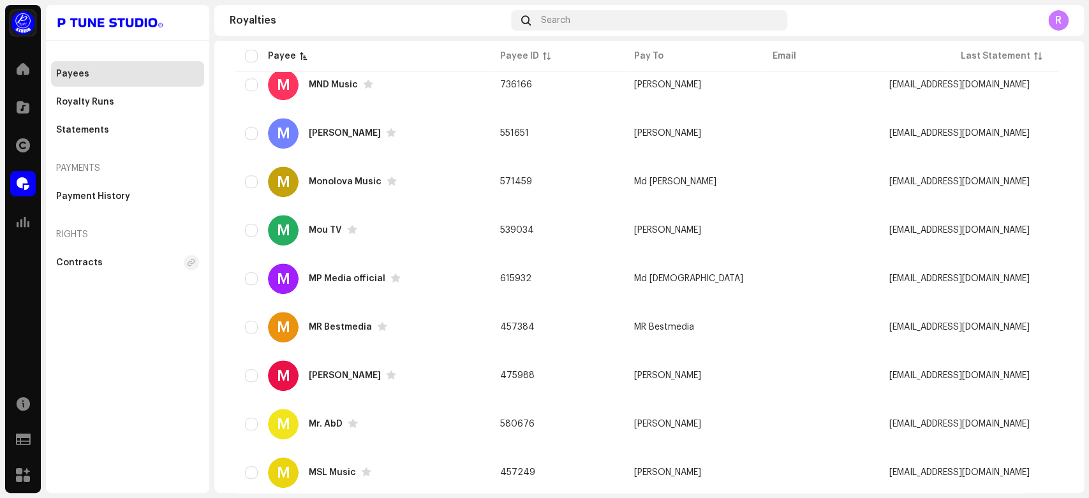
scroll to position [946, 0]
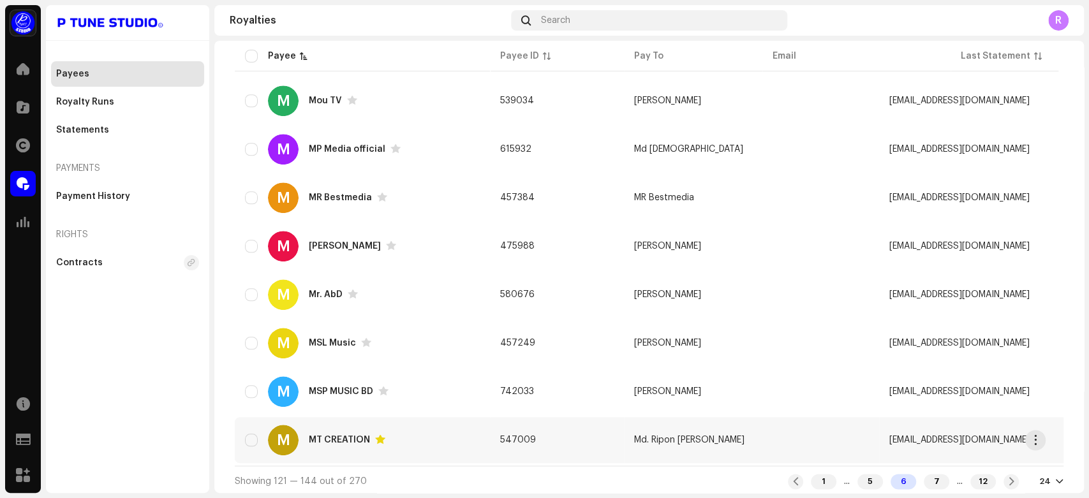
click at [337, 436] on div "MT CREATION" at bounding box center [339, 440] width 61 height 9
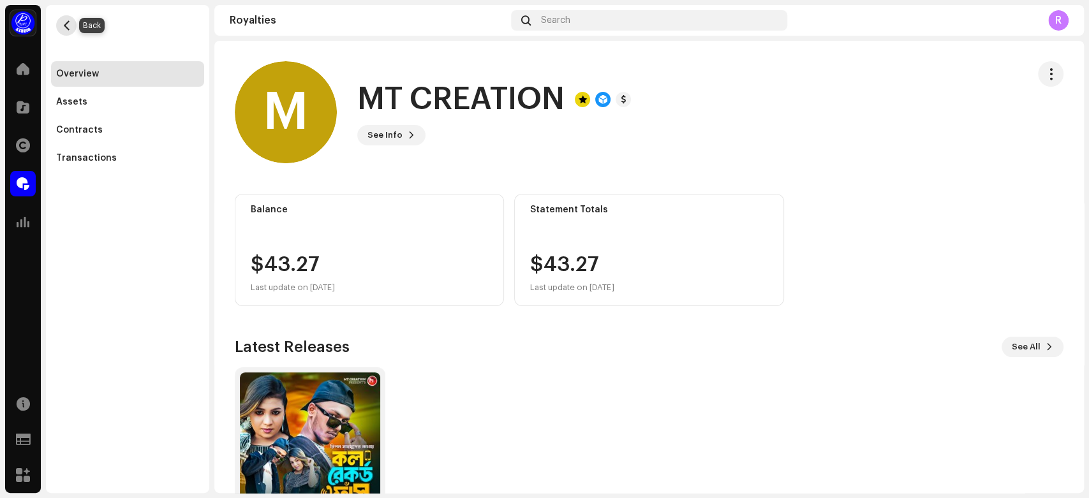
click at [66, 24] on span "button" at bounding box center [67, 25] width 10 height 10
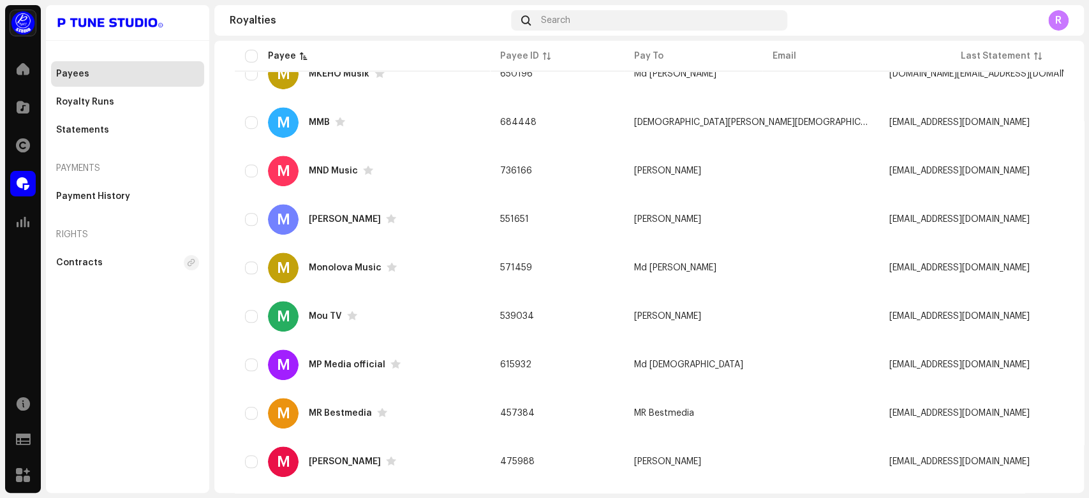
scroll to position [946, 0]
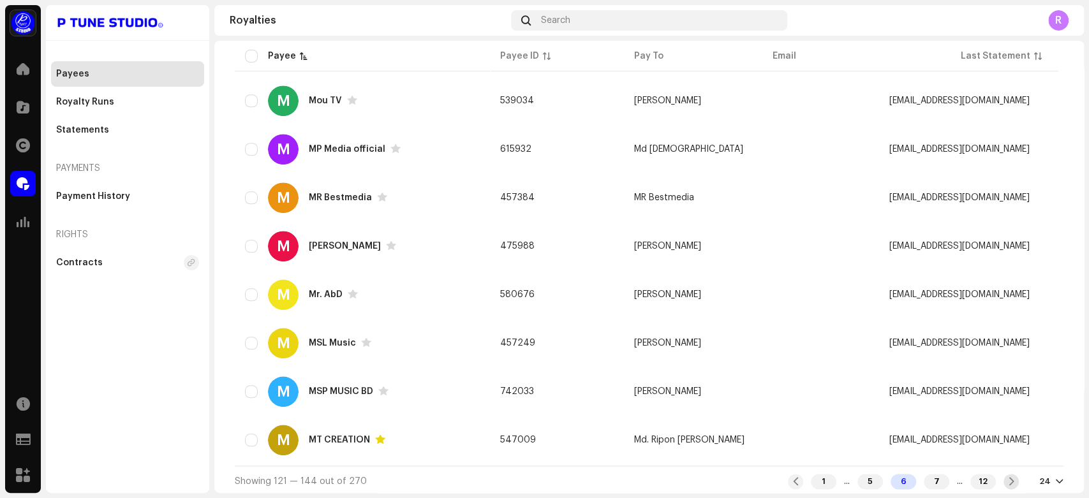
click at [1007, 478] on span at bounding box center [1011, 481] width 8 height 10
